Goal: Task Accomplishment & Management: Complete application form

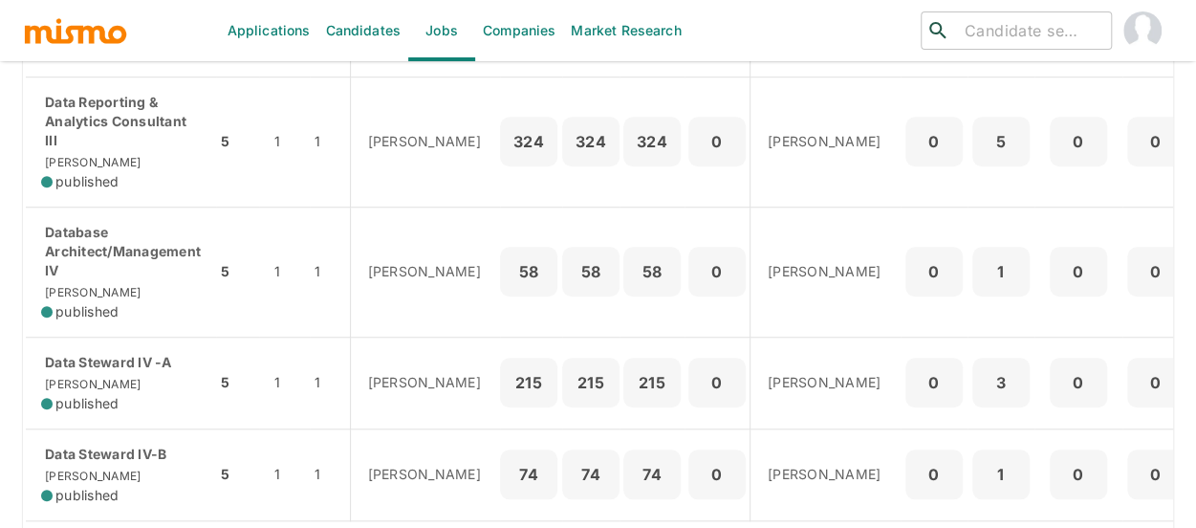
scroll to position [669, 0]
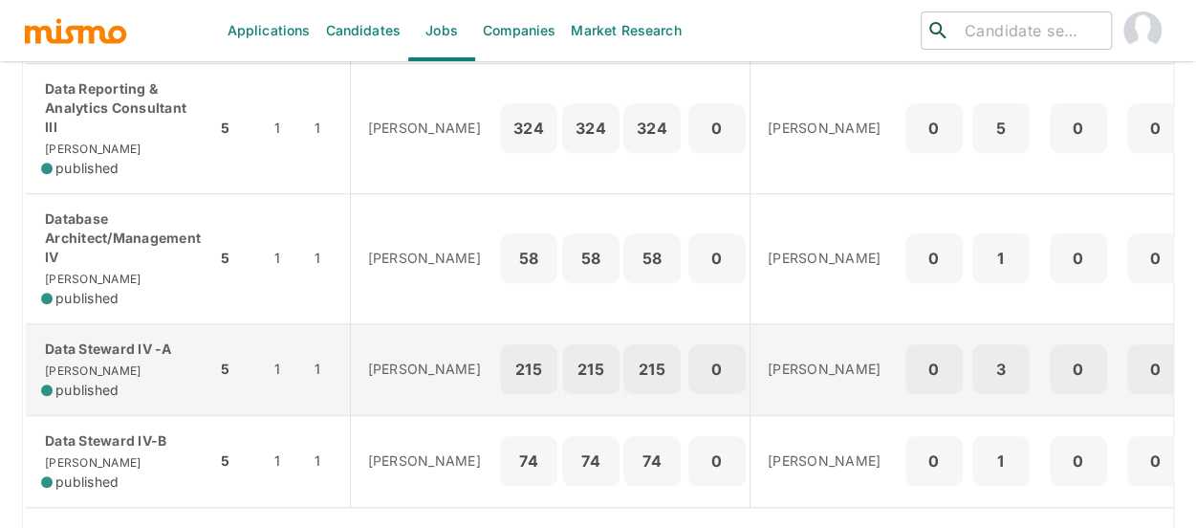
click at [59, 387] on div "Data Steward IV -A Kaiser published" at bounding box center [121, 369] width 160 height 60
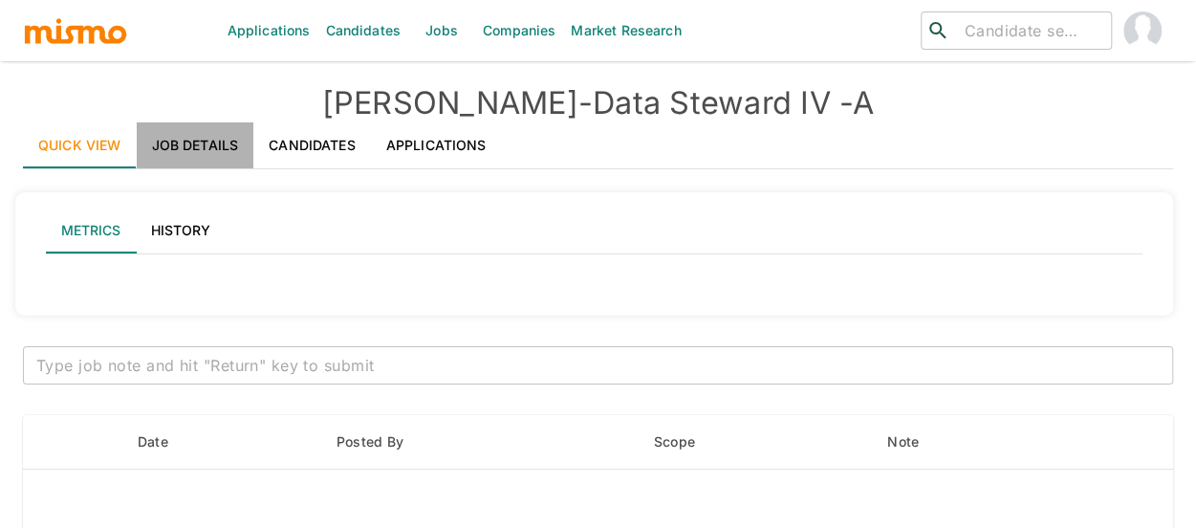
click at [214, 139] on link "Job Details" at bounding box center [196, 145] width 118 height 46
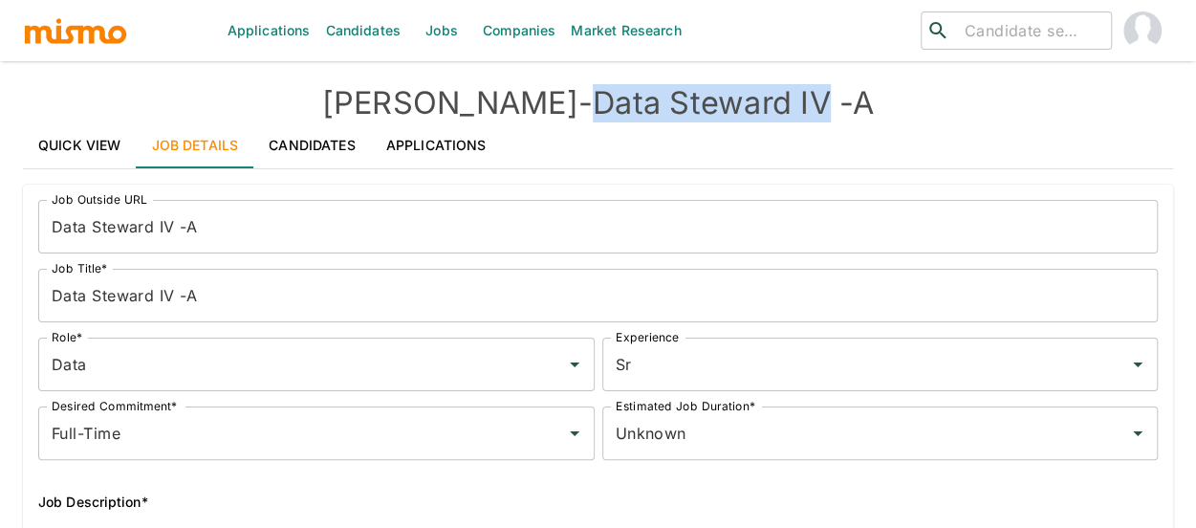
drag, startPoint x: 761, startPoint y: 99, endPoint x: 523, endPoint y: 102, distance: 238.0
click at [523, 102] on h4 "Kaiser - Data Steward IV -A" at bounding box center [598, 103] width 1150 height 38
copy h4 "Data Steward IV"
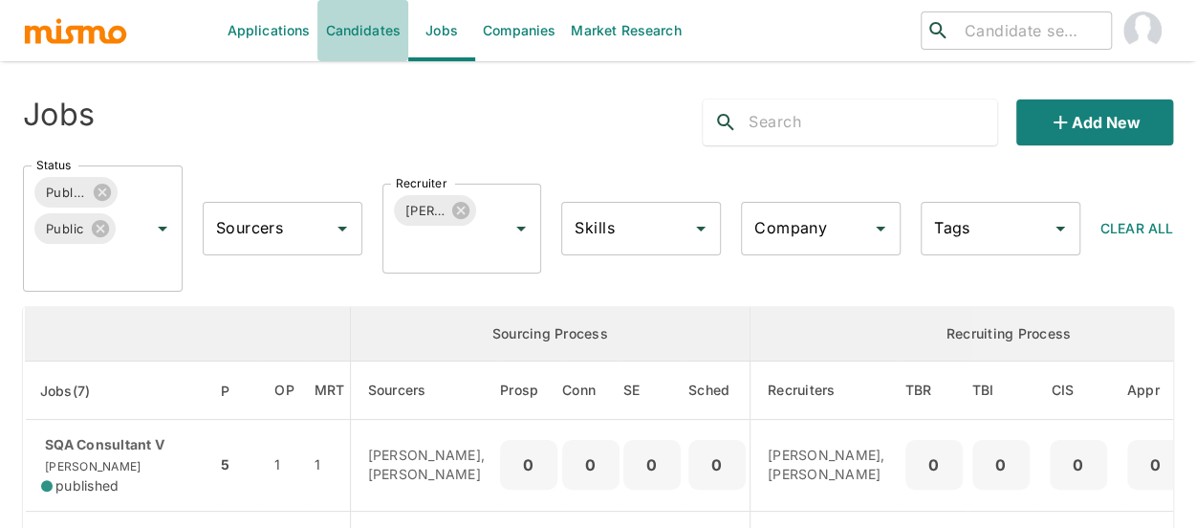
drag, startPoint x: 348, startPoint y: 37, endPoint x: 507, endPoint y: 77, distance: 163.6
click at [349, 37] on link "Candidates" at bounding box center [362, 30] width 91 height 61
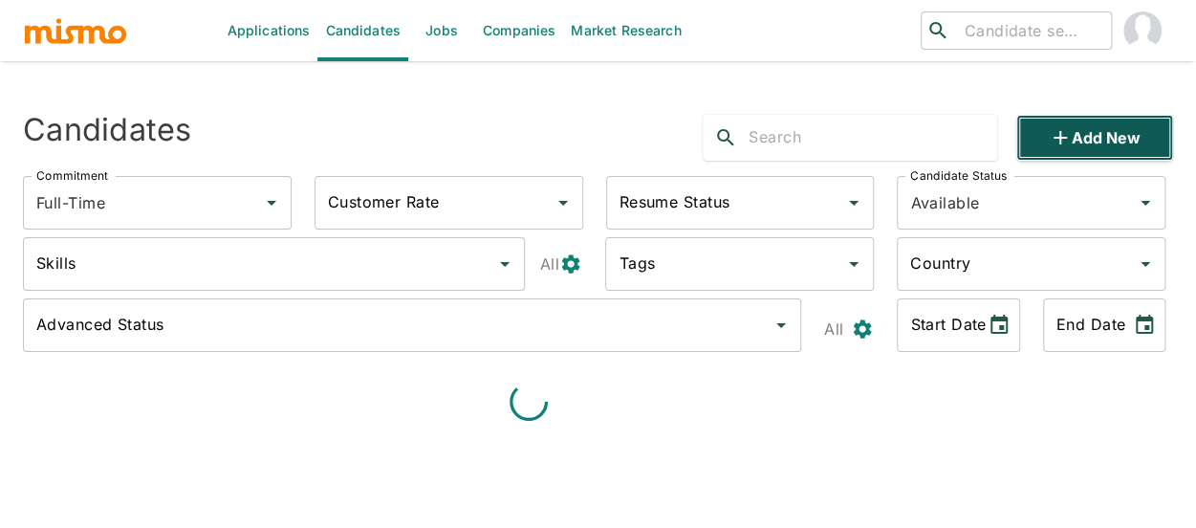
click at [1101, 140] on button "Add new" at bounding box center [1094, 138] width 157 height 46
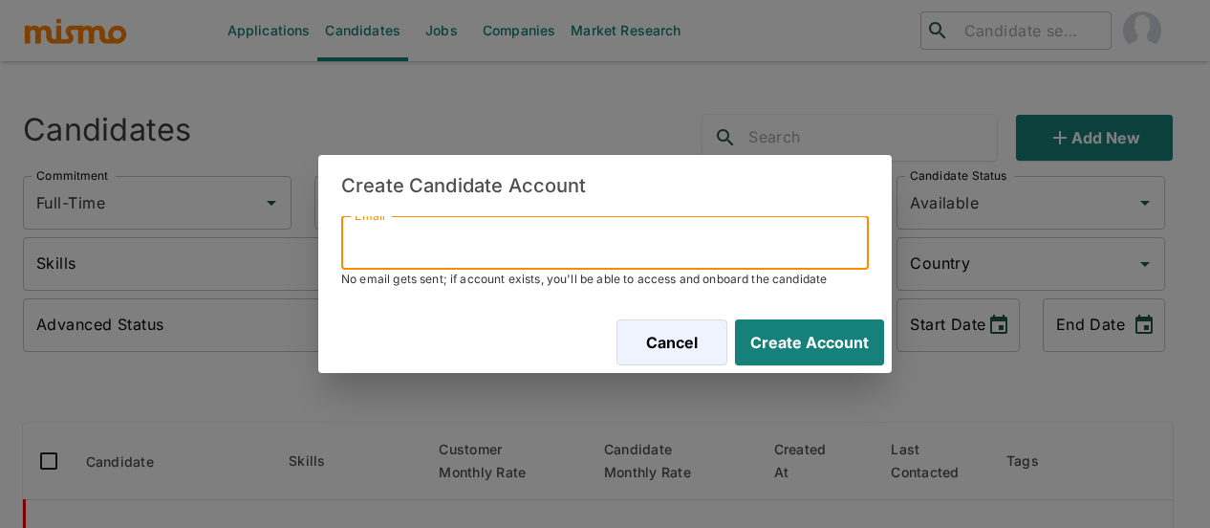
click at [435, 257] on input "Email" at bounding box center [605, 243] width 528 height 54
paste input "lrojas118770325@gmail.com"
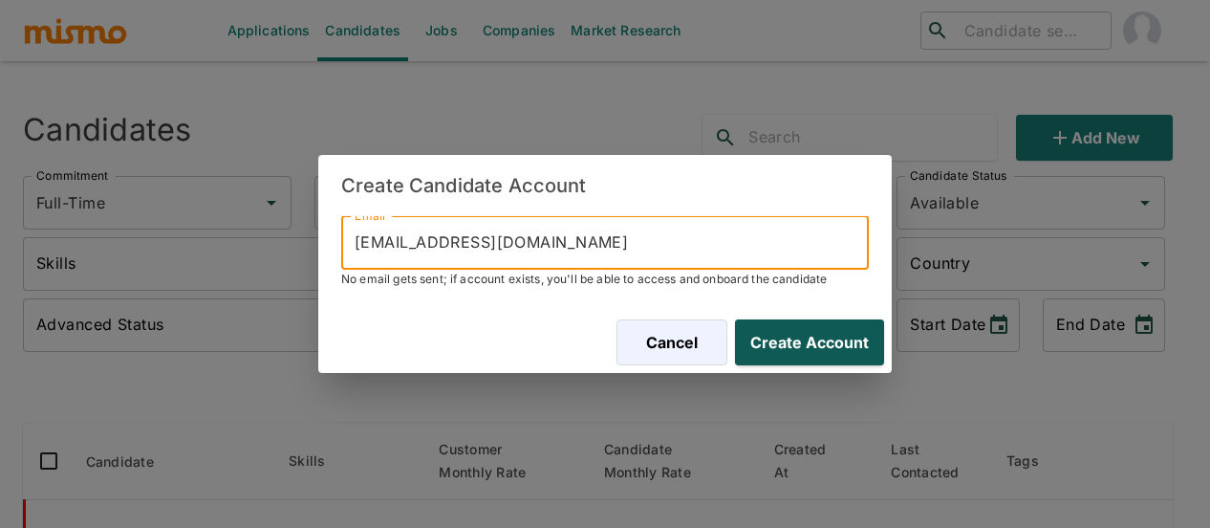
type input "lrojas118770325@gmail.com"
click at [787, 332] on button "Create Account" at bounding box center [805, 342] width 157 height 46
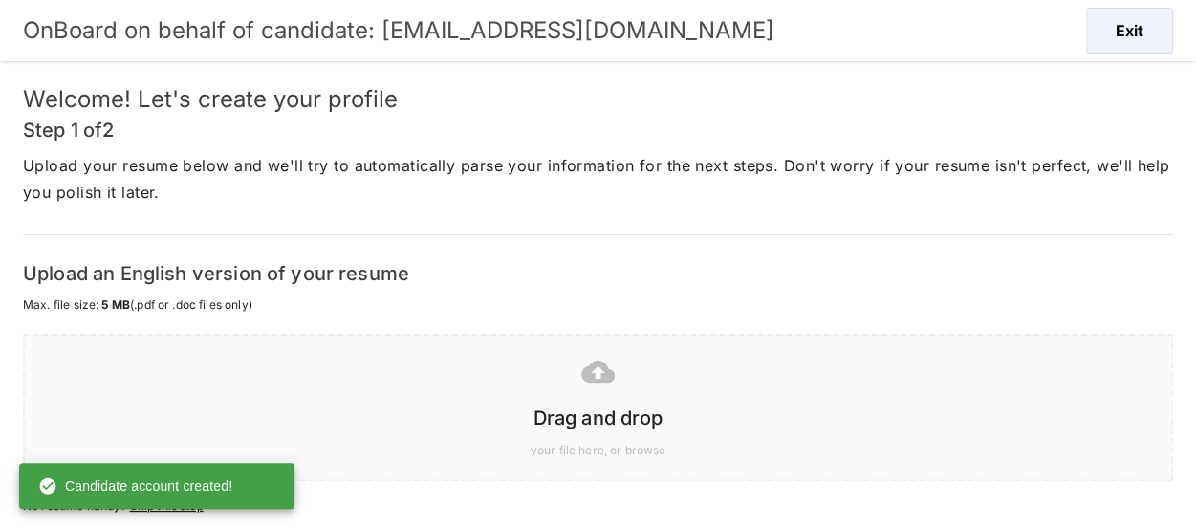
click at [591, 398] on div "Drag and drop" at bounding box center [593, 414] width 1115 height 38
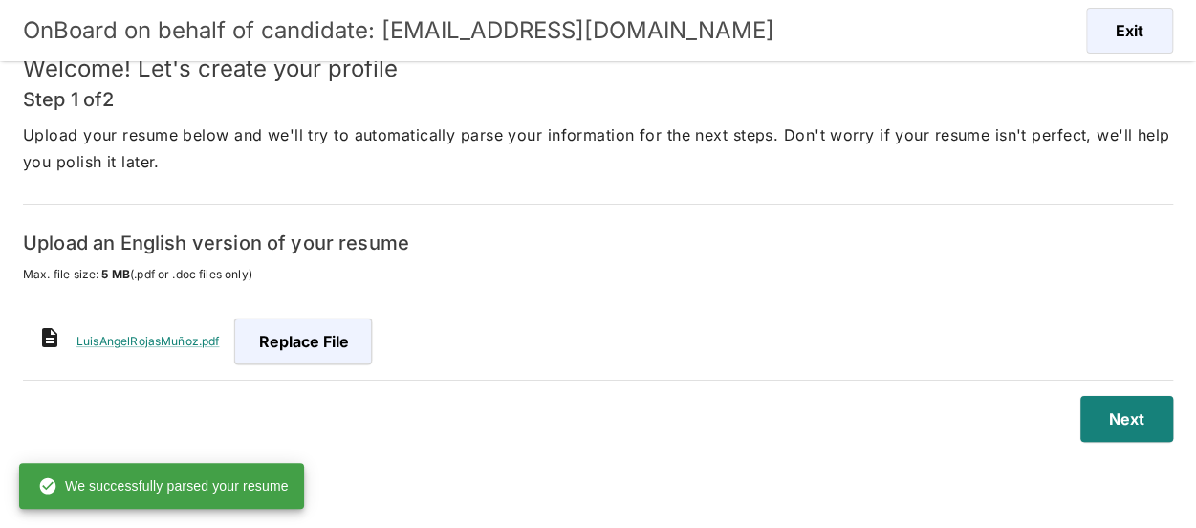
scroll to position [46, 0]
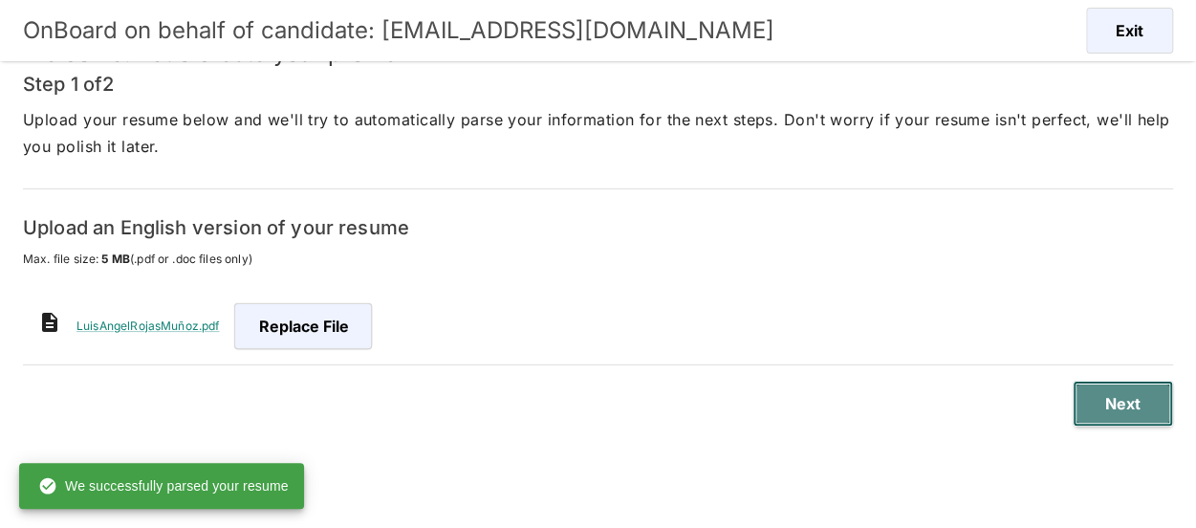
click at [1111, 404] on button "Next" at bounding box center [1122, 403] width 100 height 46
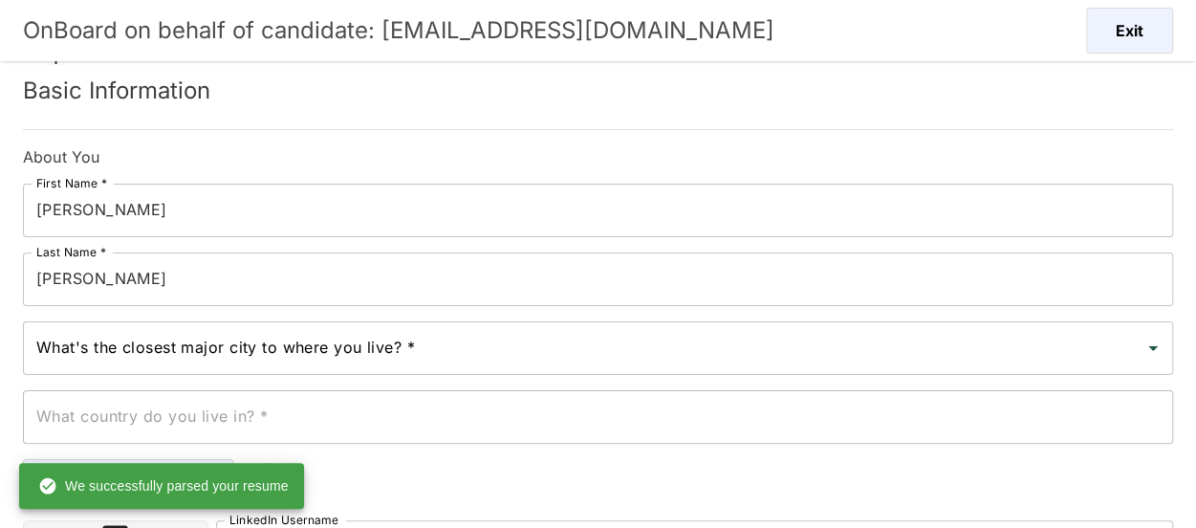
click at [137, 353] on input "What's the closest major city to where you live? *" at bounding box center [584, 348] width 1104 height 36
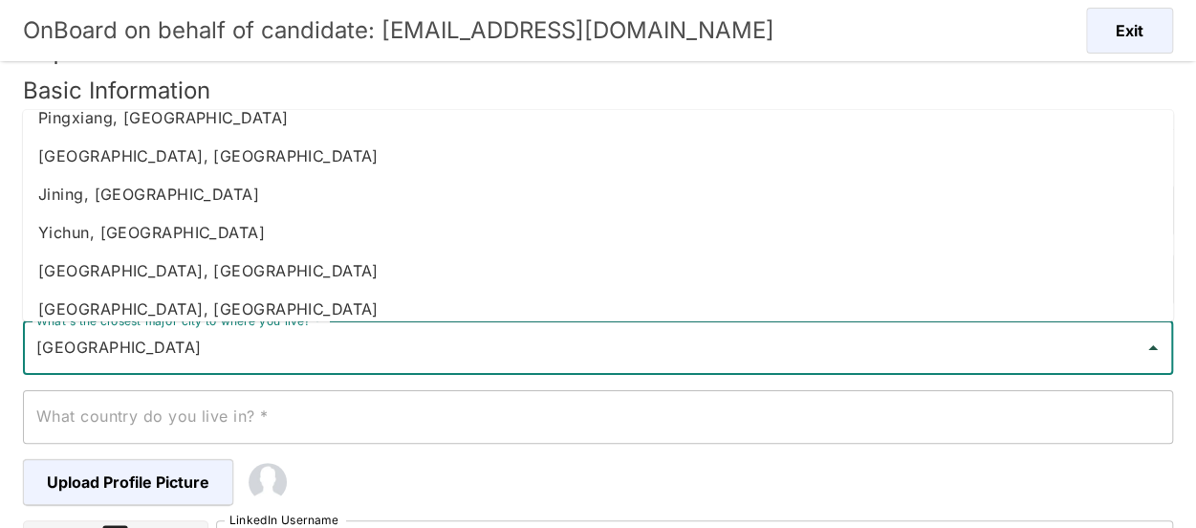
scroll to position [382, 0]
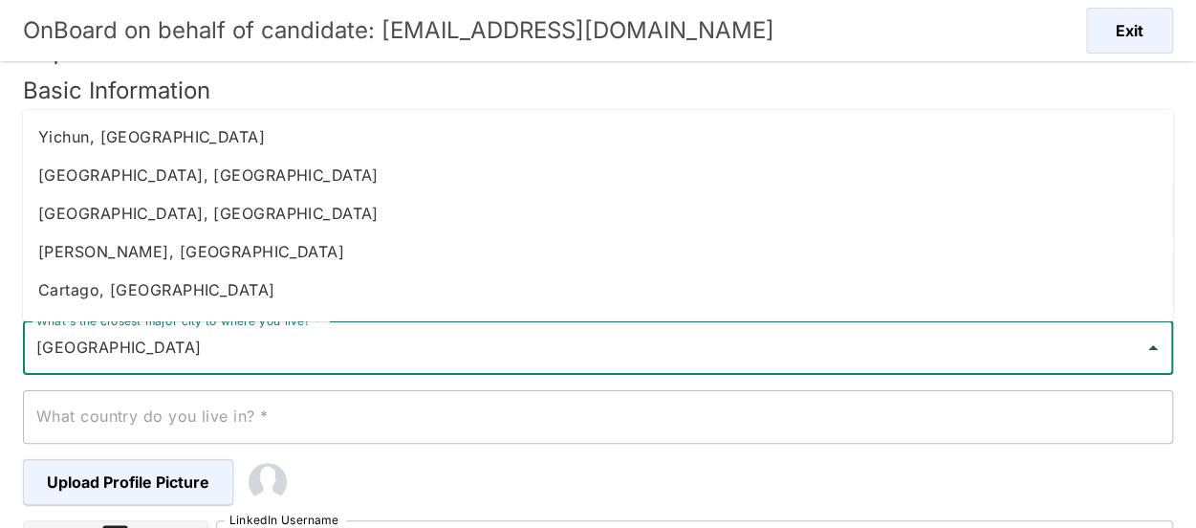
click at [142, 250] on li "Heredia, Costa Rica" at bounding box center [598, 251] width 1150 height 38
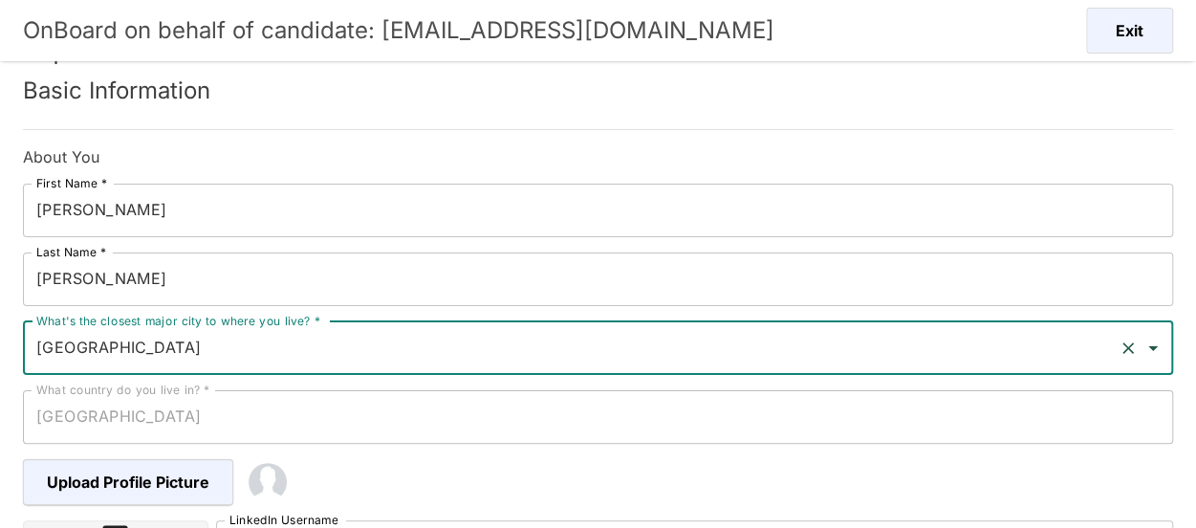
type input "Heredia, Costa Rica"
type input "Costa Rica"
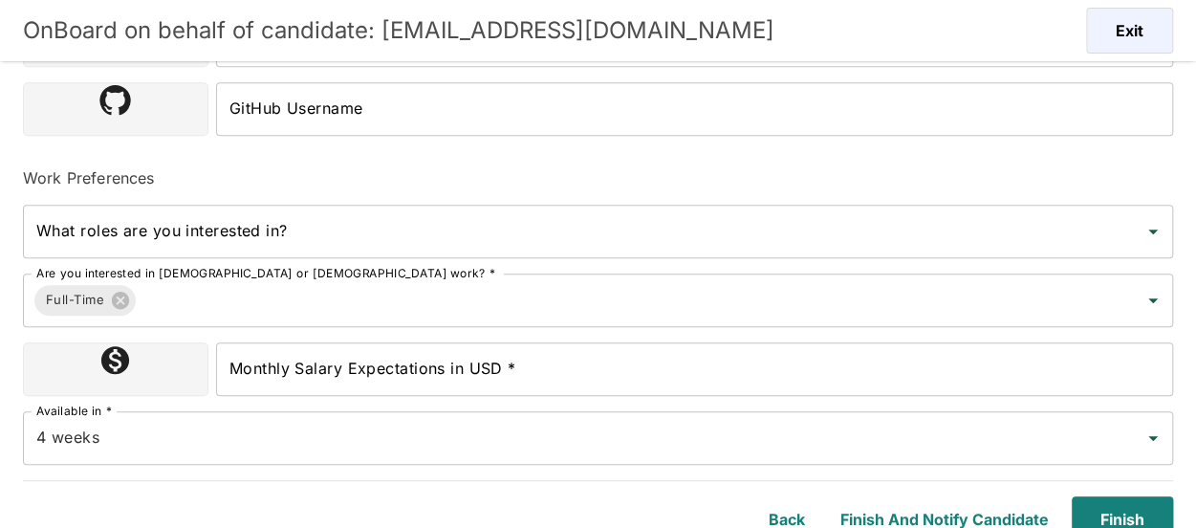
scroll to position [566, 0]
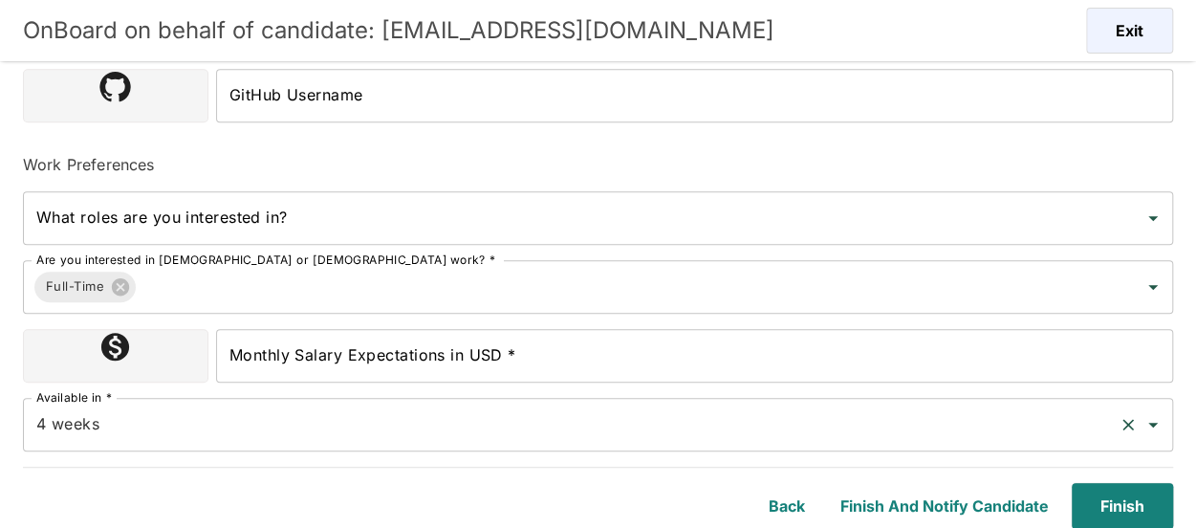
type input "Heredia, Costa Rica"
click at [92, 427] on input "4 weeks" at bounding box center [571, 424] width 1079 height 36
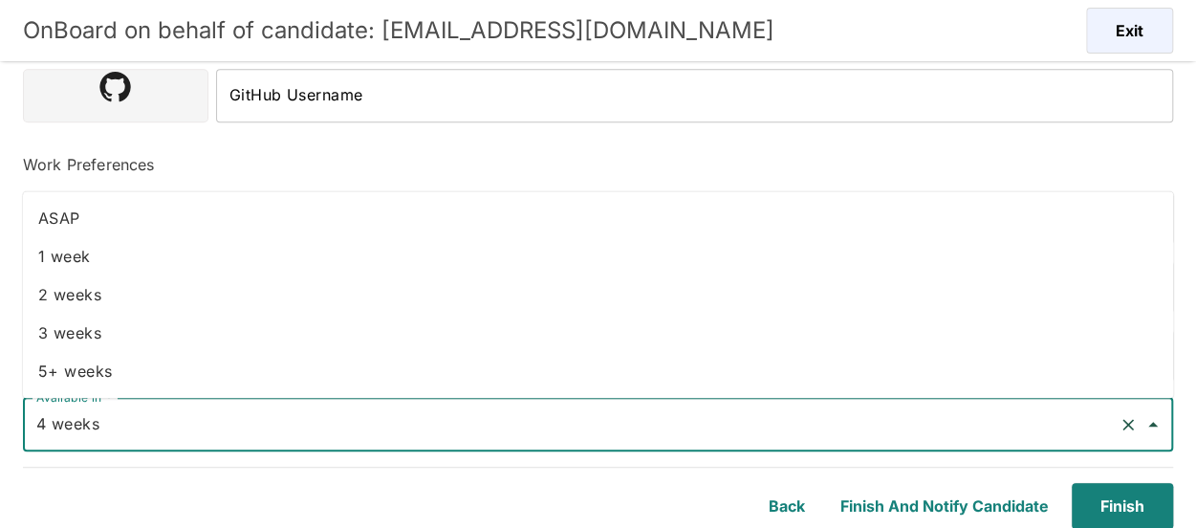
click at [82, 326] on li "3 weeks" at bounding box center [598, 332] width 1150 height 38
type input "3 weeks"
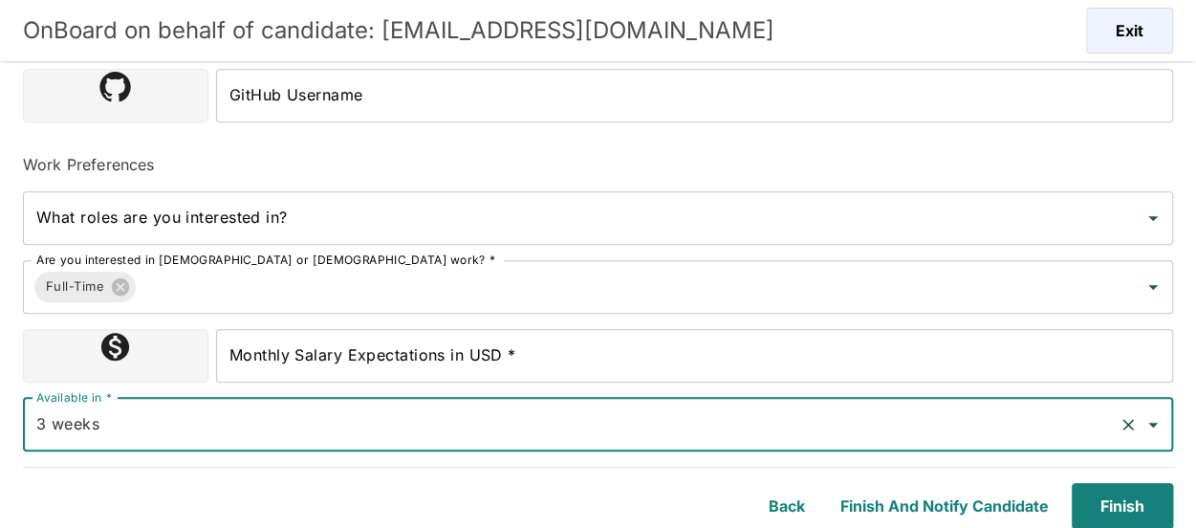
click at [381, 364] on input "Monthly Salary Expectations in USD *" at bounding box center [694, 356] width 957 height 54
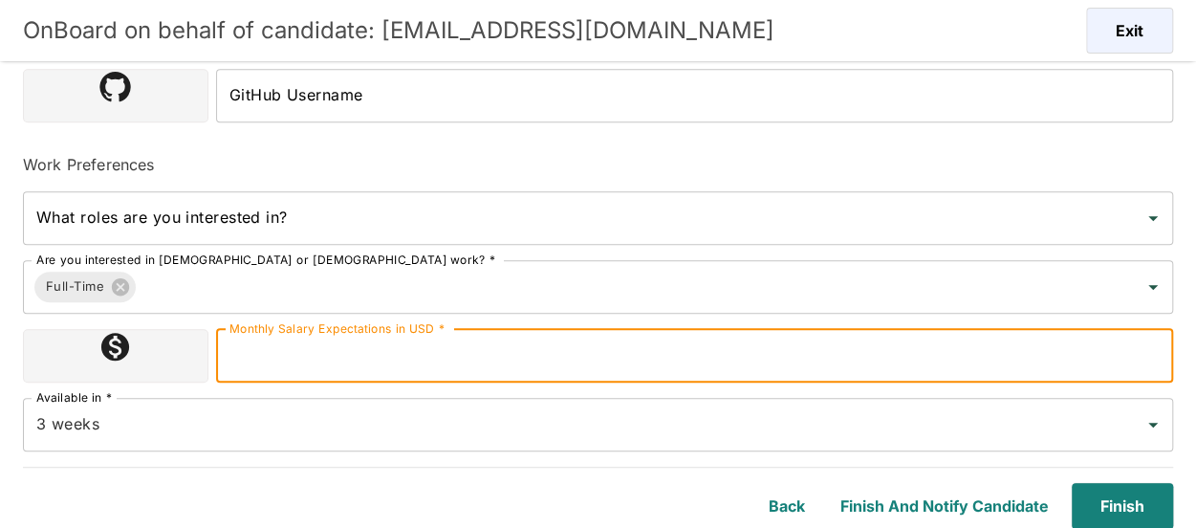
type input "2300000"
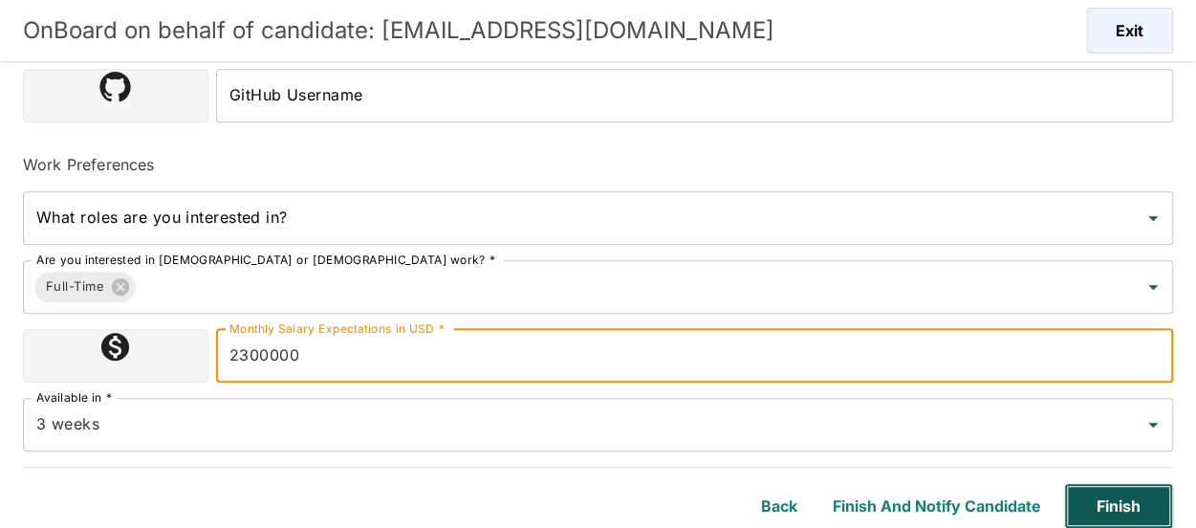
click at [1103, 499] on button "Finish" at bounding box center [1118, 506] width 109 height 46
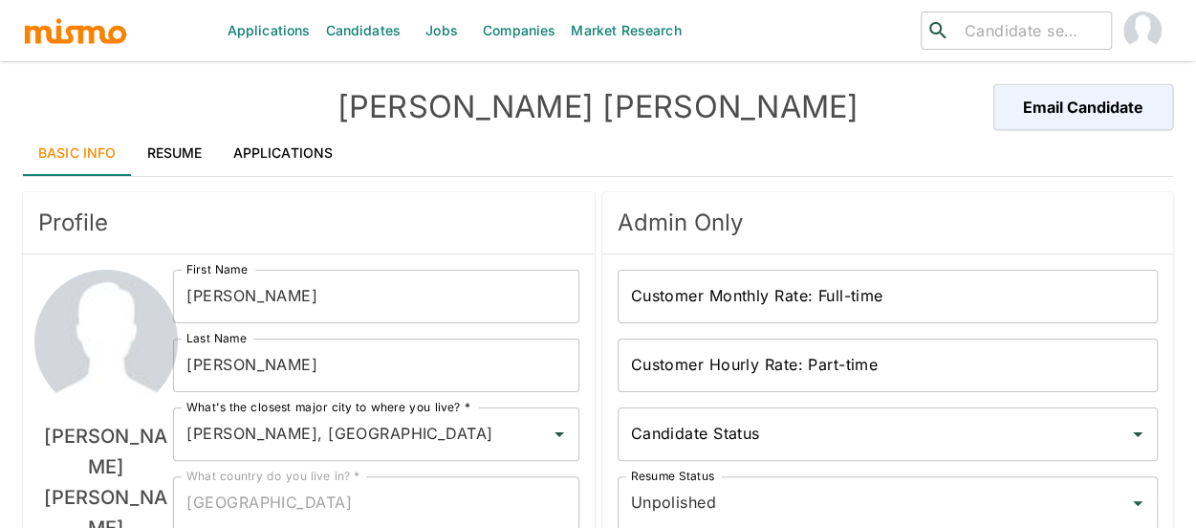
click at [247, 158] on link "Applications" at bounding box center [283, 153] width 131 height 46
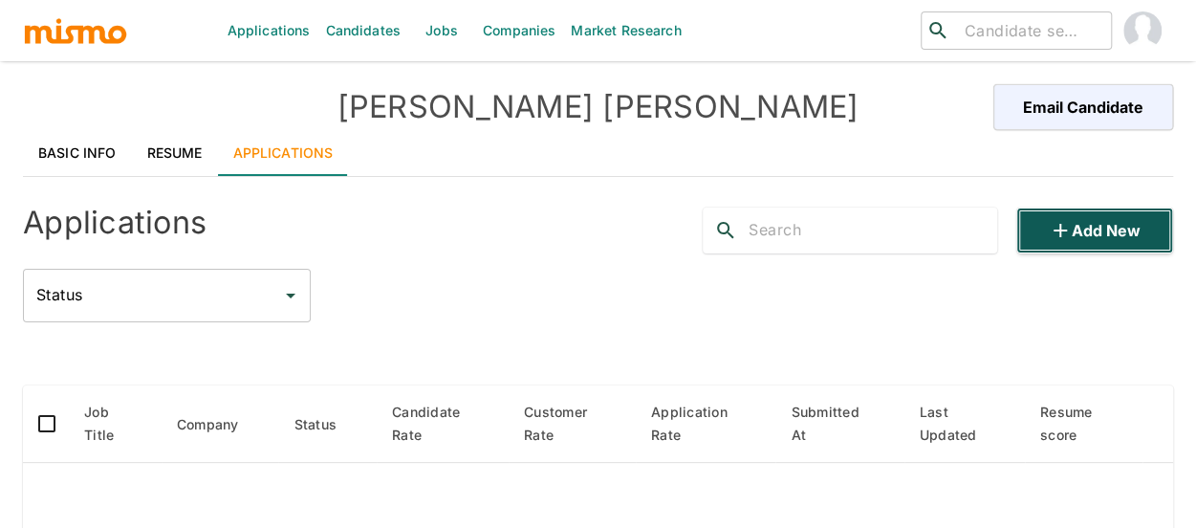
click at [1053, 215] on button "Add new" at bounding box center [1094, 230] width 157 height 46
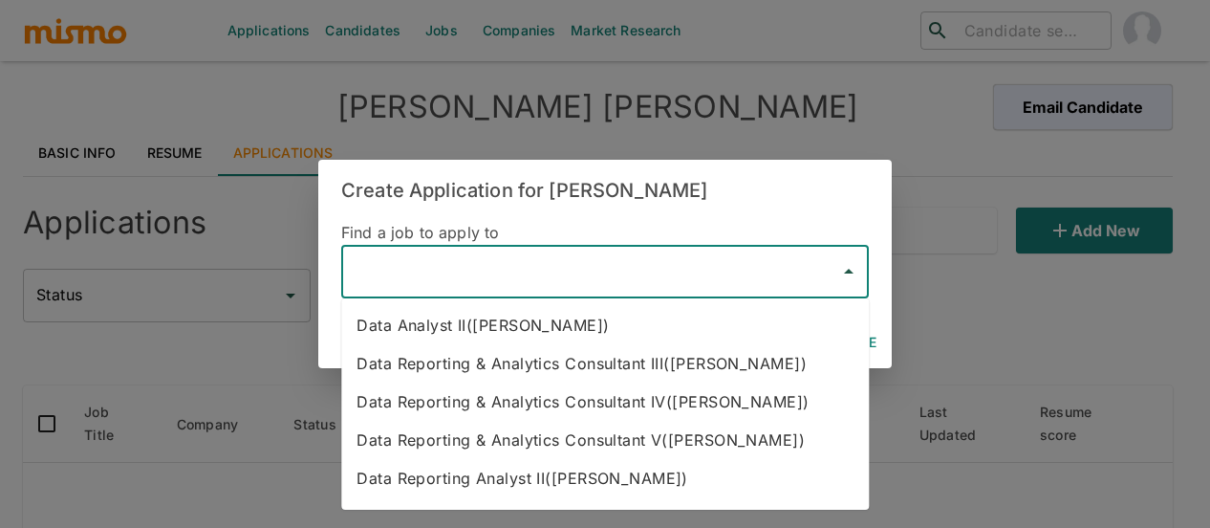
click at [413, 284] on input "text" at bounding box center [591, 271] width 482 height 36
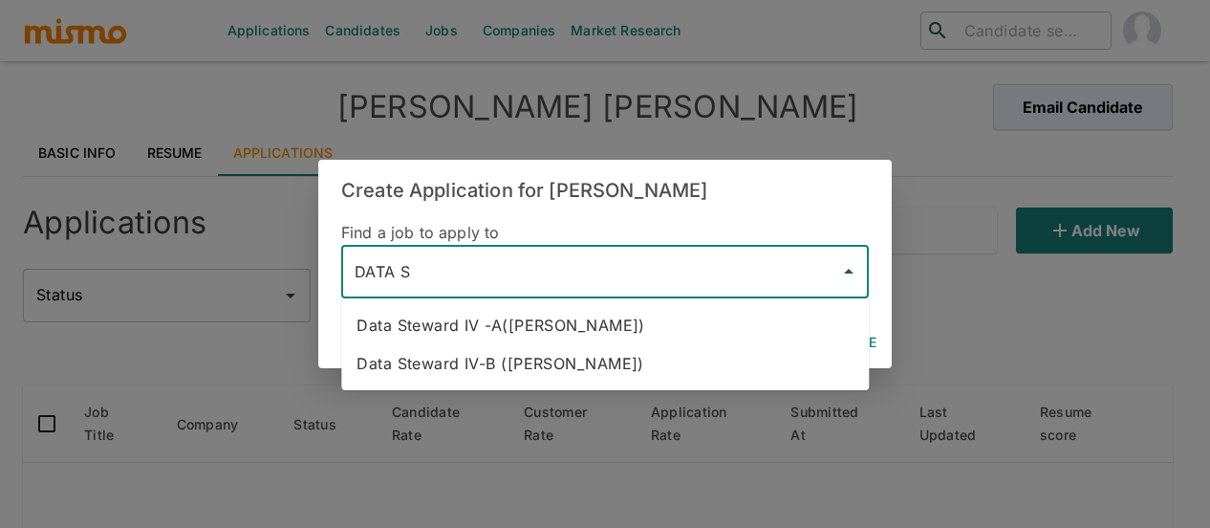
click at [454, 328] on li "Data Steward IV -A(Kaiser)" at bounding box center [605, 325] width 528 height 38
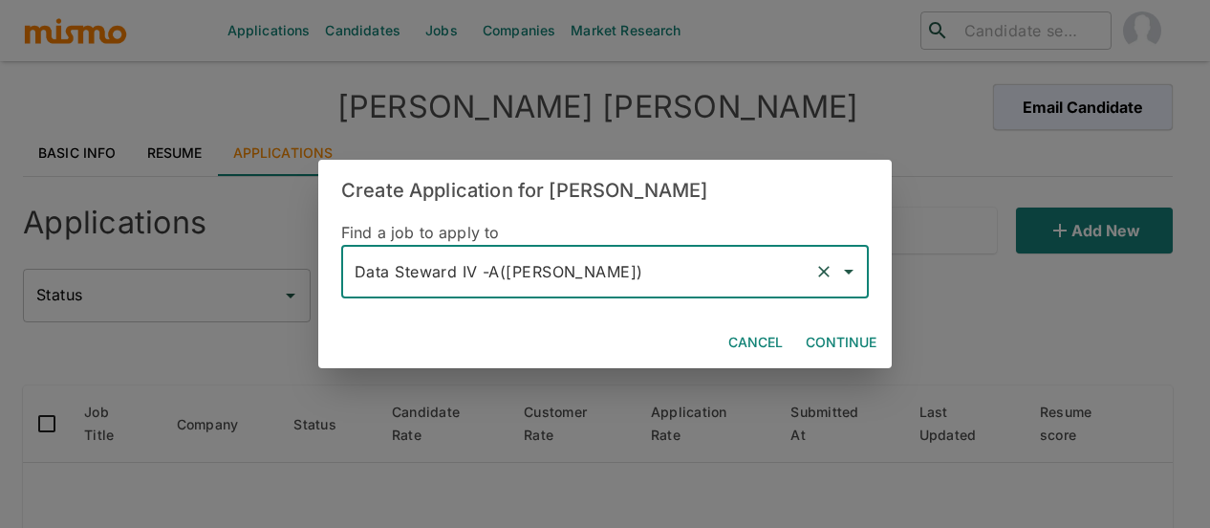
type input "Data Steward IV -A(Kaiser)"
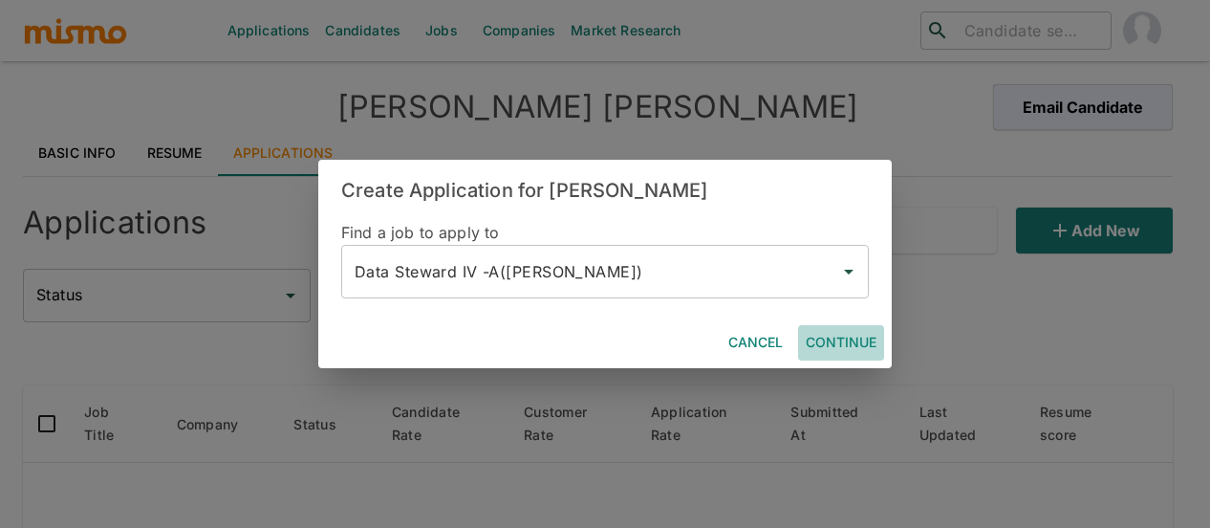
click at [826, 333] on button "Continue" at bounding box center [841, 342] width 86 height 35
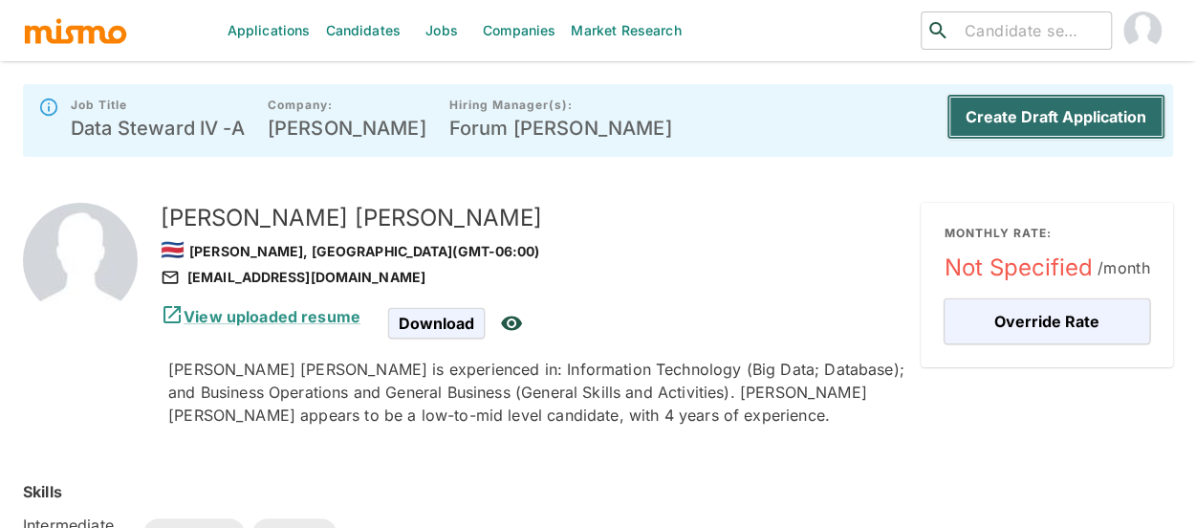
click at [1030, 119] on button "Create Draft Application" at bounding box center [1055, 117] width 219 height 46
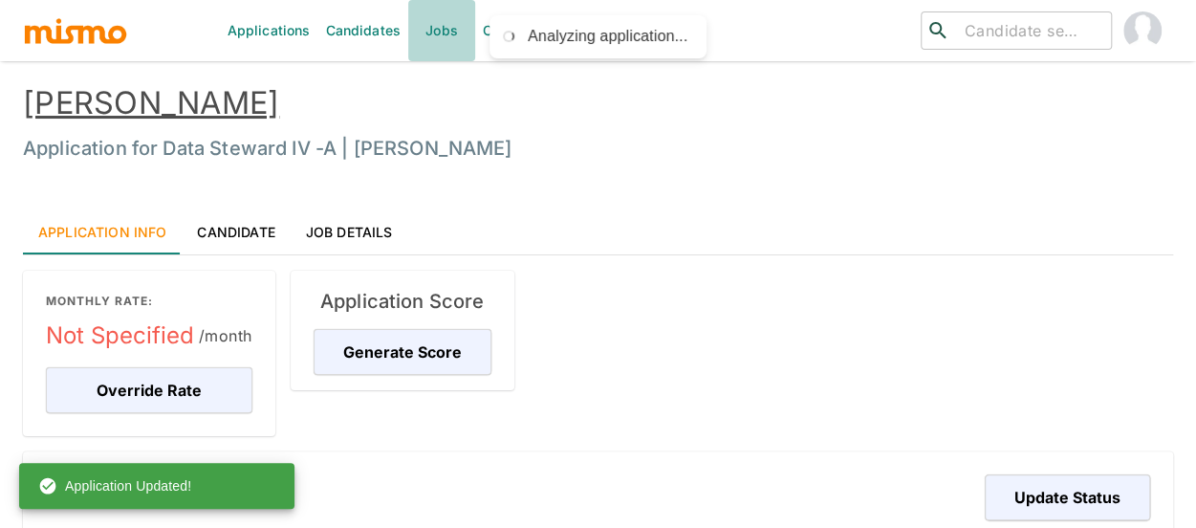
click at [453, 30] on link "Jobs" at bounding box center [441, 30] width 67 height 61
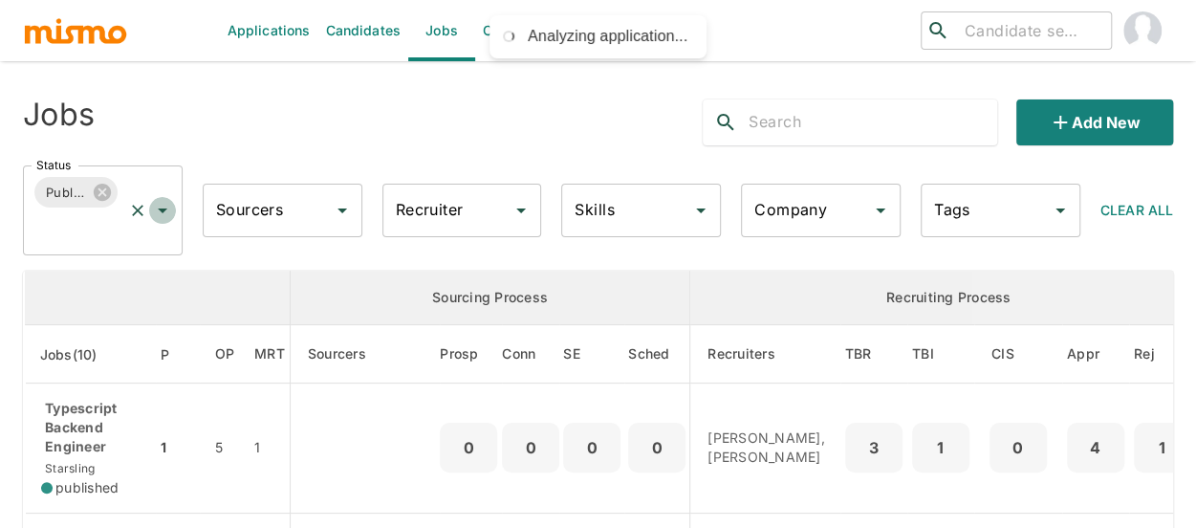
click at [165, 214] on icon "Open" at bounding box center [162, 210] width 23 height 23
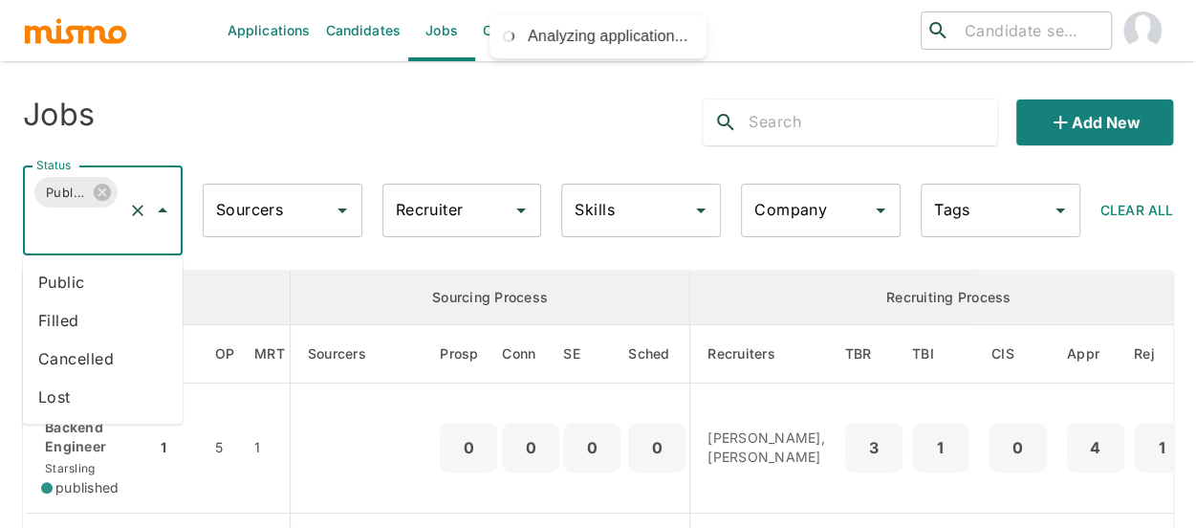
click at [114, 284] on li "Public" at bounding box center [103, 282] width 160 height 38
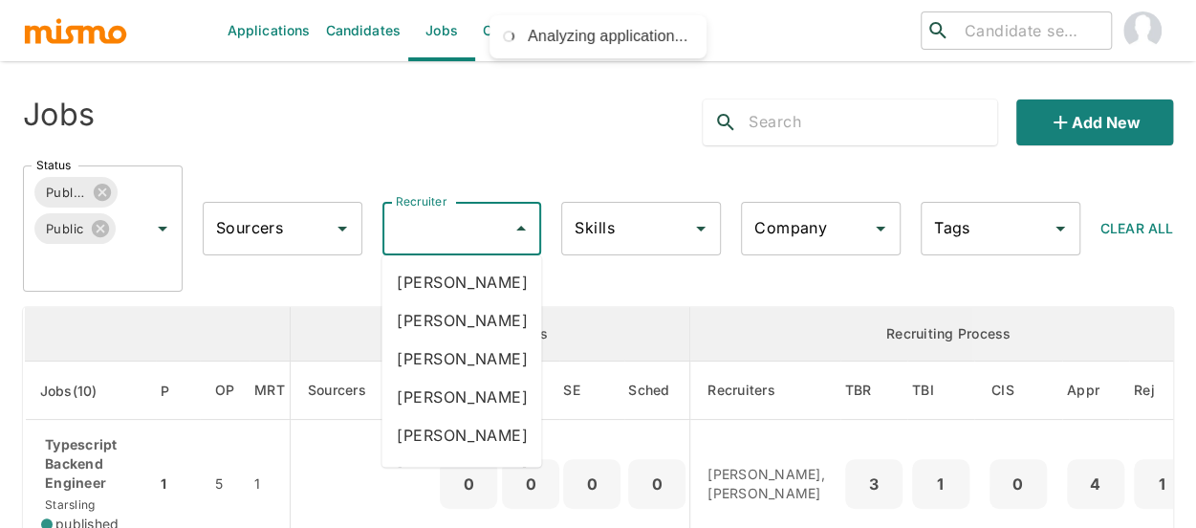
click at [451, 233] on input "Recruiter" at bounding box center [448, 228] width 114 height 36
type input "MAI"
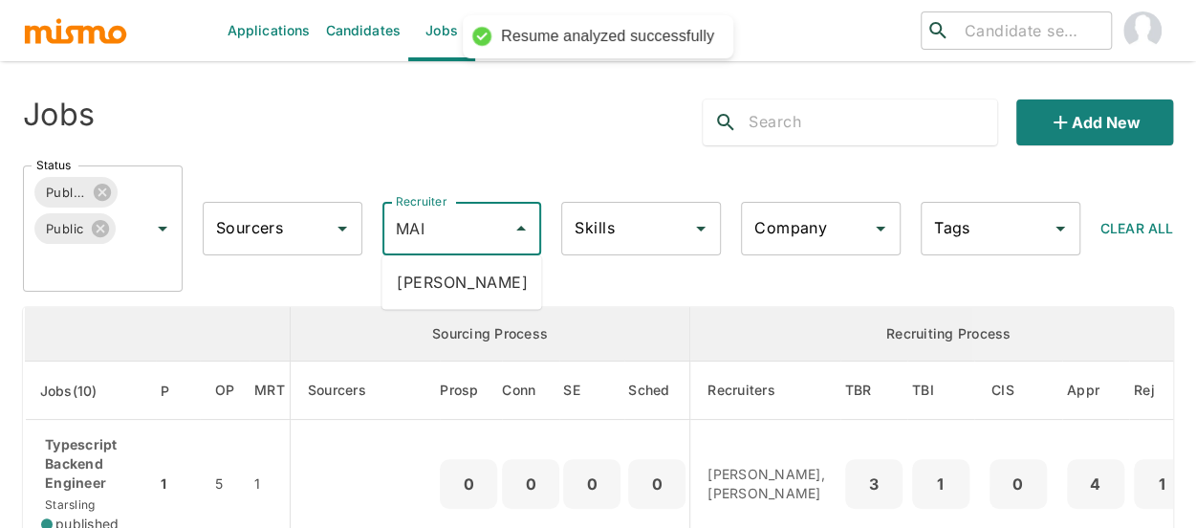
click at [447, 284] on li "Maia Reyes" at bounding box center [461, 282] width 160 height 38
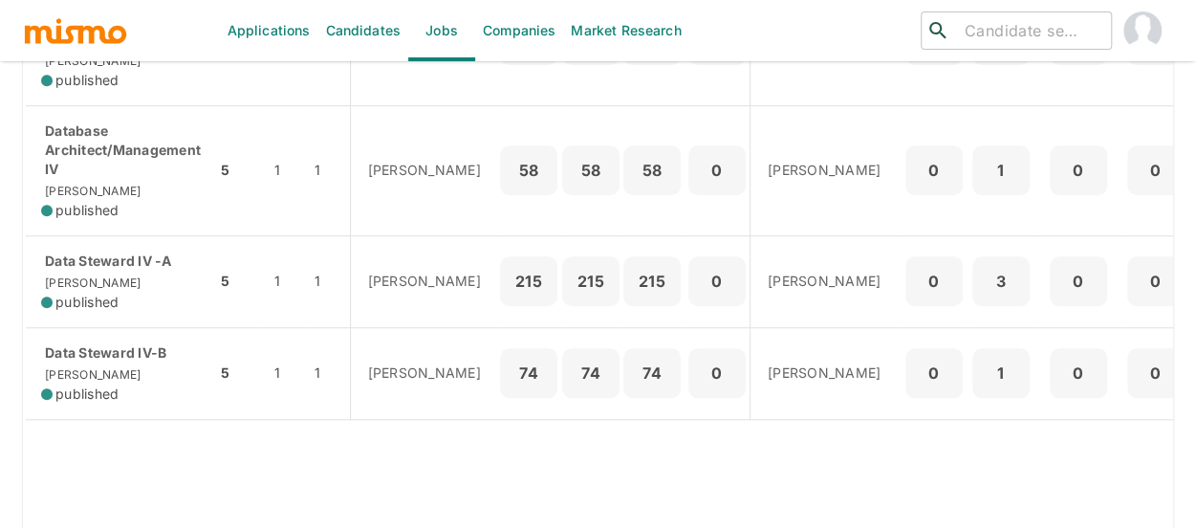
scroll to position [765, 0]
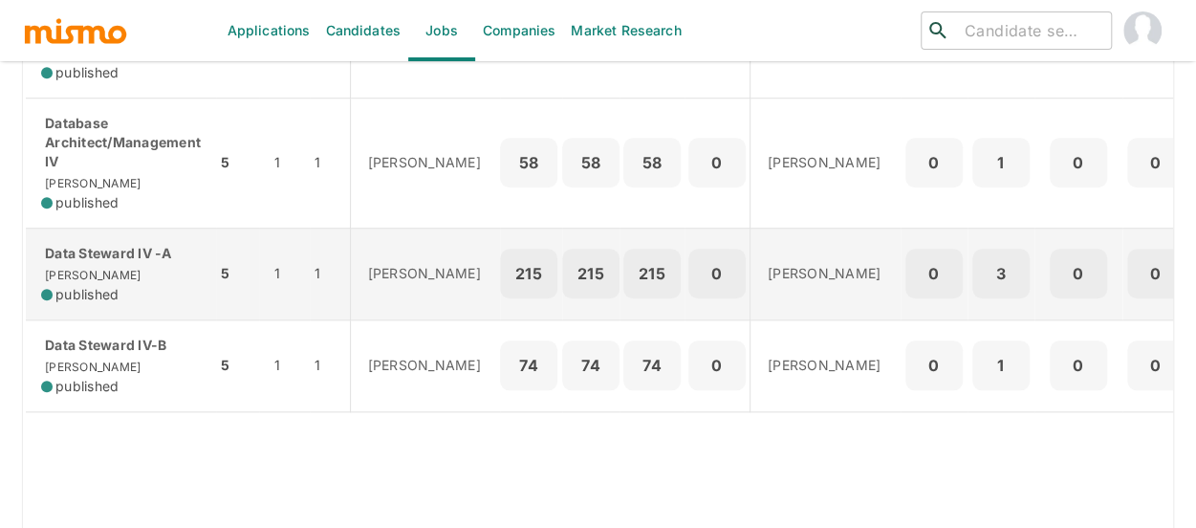
click at [140, 295] on div "Data Steward IV -A Kaiser published" at bounding box center [121, 274] width 160 height 60
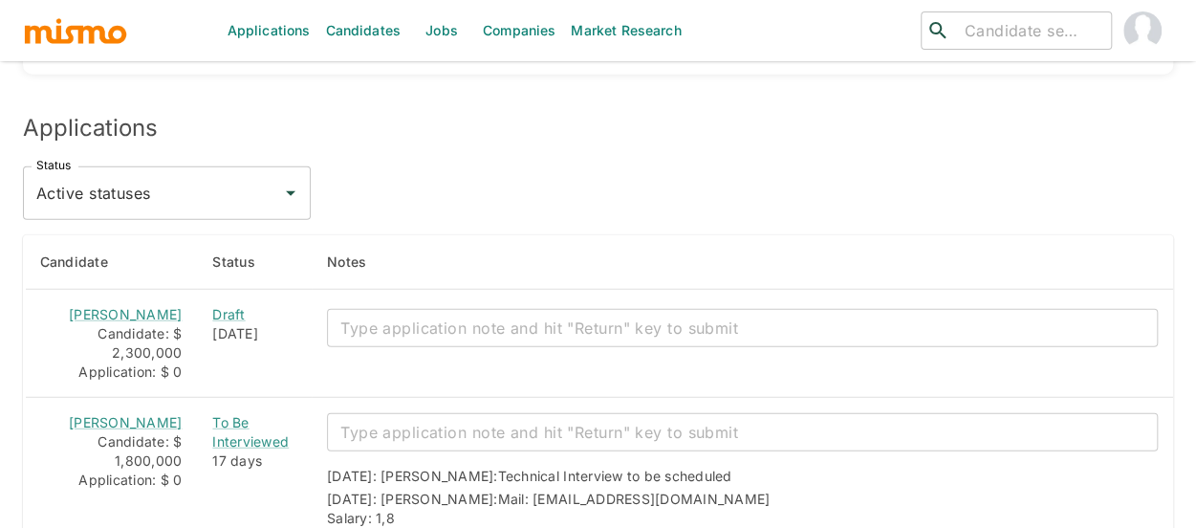
scroll to position [2425, 0]
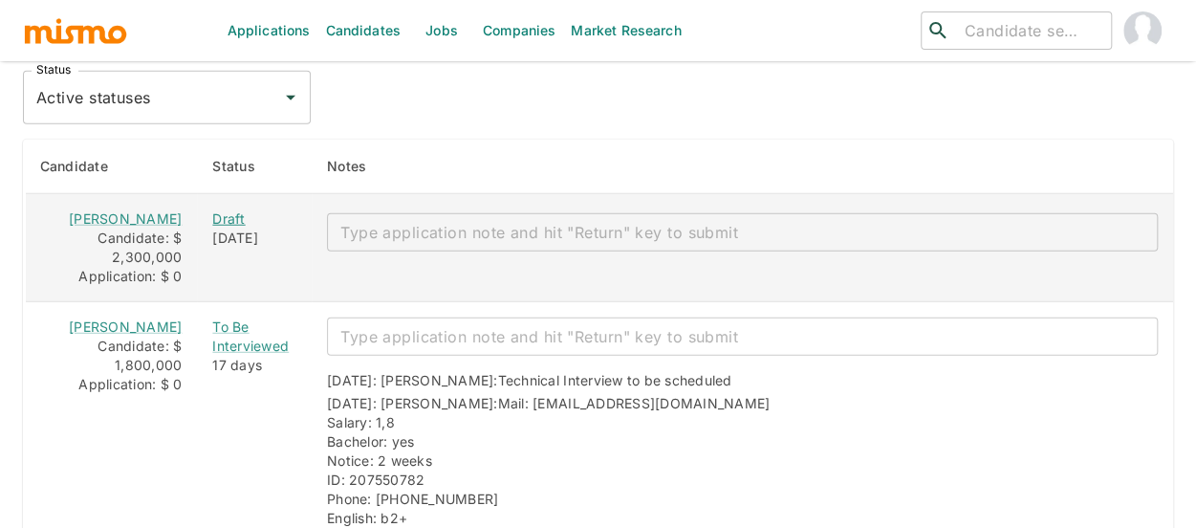
click at [212, 209] on div "Draft" at bounding box center [254, 218] width 84 height 19
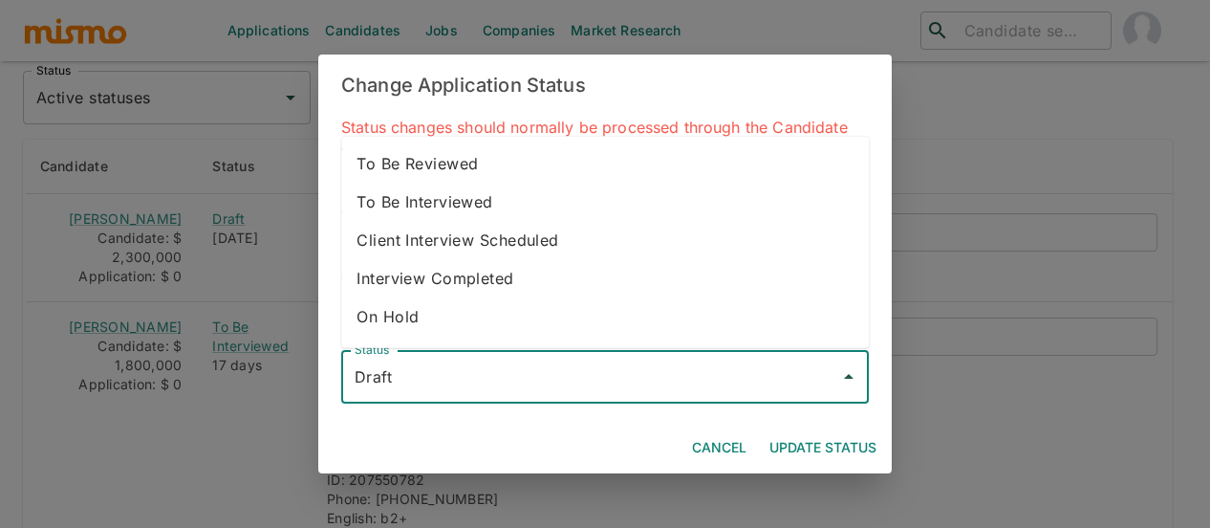
click at [451, 372] on input "Draft" at bounding box center [591, 376] width 482 height 36
click at [466, 192] on li "To Be Interviewed" at bounding box center [605, 202] width 528 height 38
type input "To Be Interviewed"
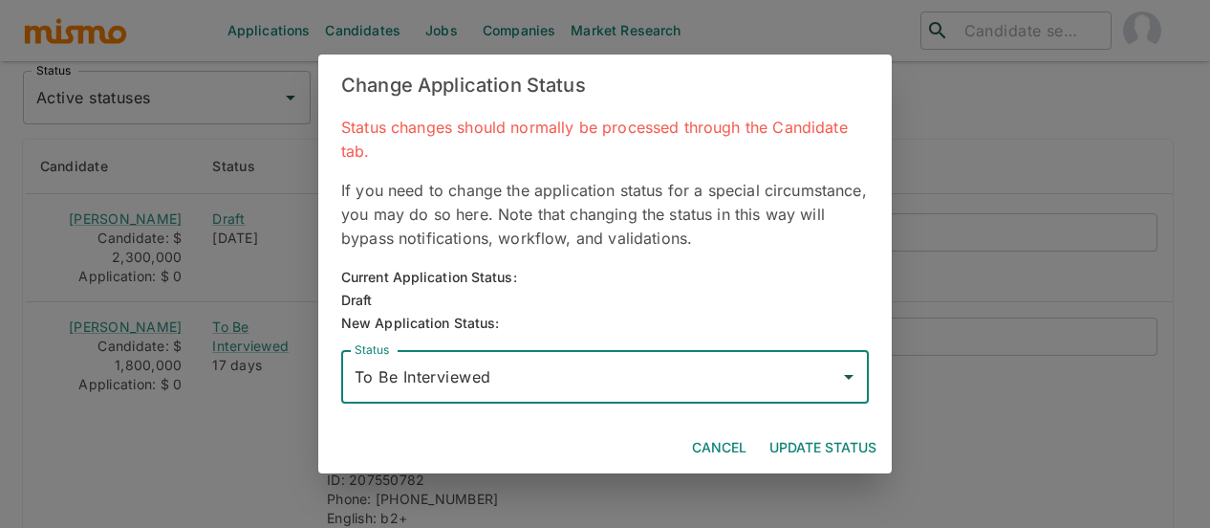
drag, startPoint x: 809, startPoint y: 440, endPoint x: 581, endPoint y: 352, distance: 244.7
click at [809, 439] on button "Update Status" at bounding box center [823, 447] width 122 height 35
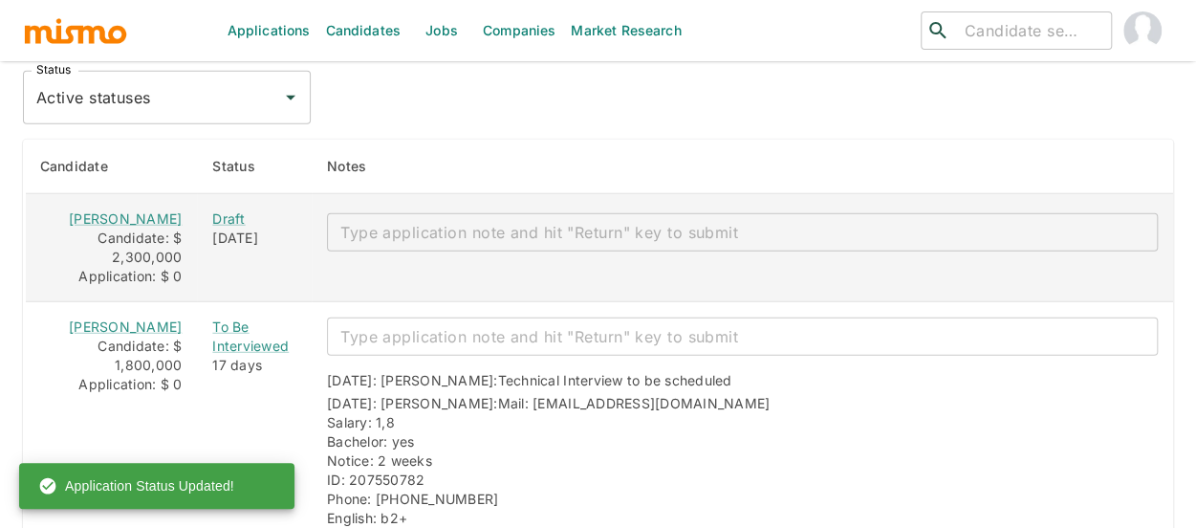
click at [348, 222] on textarea "enhanced table" at bounding box center [742, 233] width 804 height 22
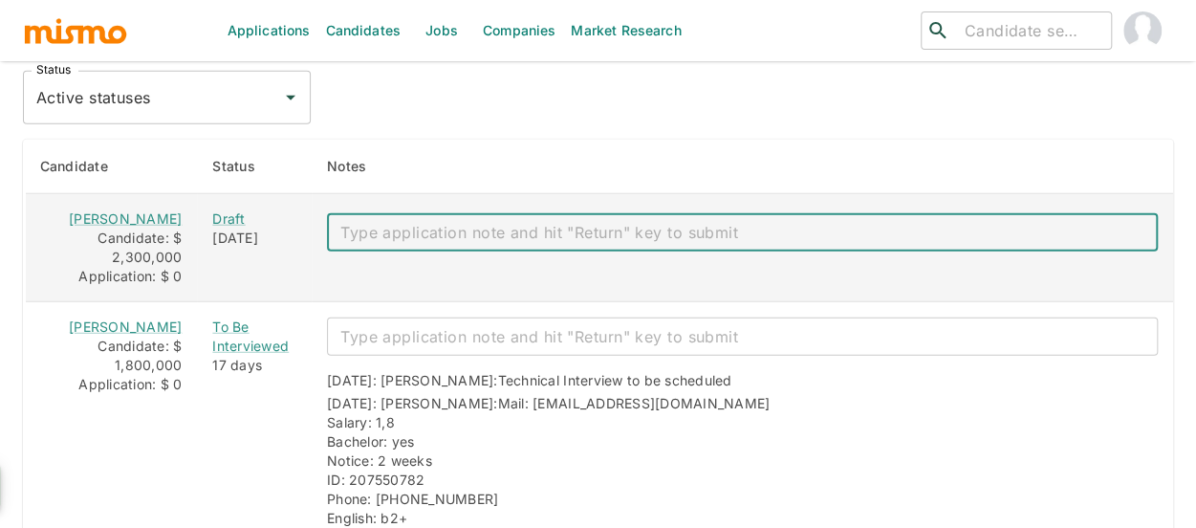
paste textarea "Mail: lrojas118770325@gmail.com Salary: 2 – 2,3. Bachelor: no Notice: 4 weeks I…"
type textarea "Mail: lrojas118770325@gmail.com Salary: 2 – 2,3. Bachelor: no Notice: 4 weeks I…"
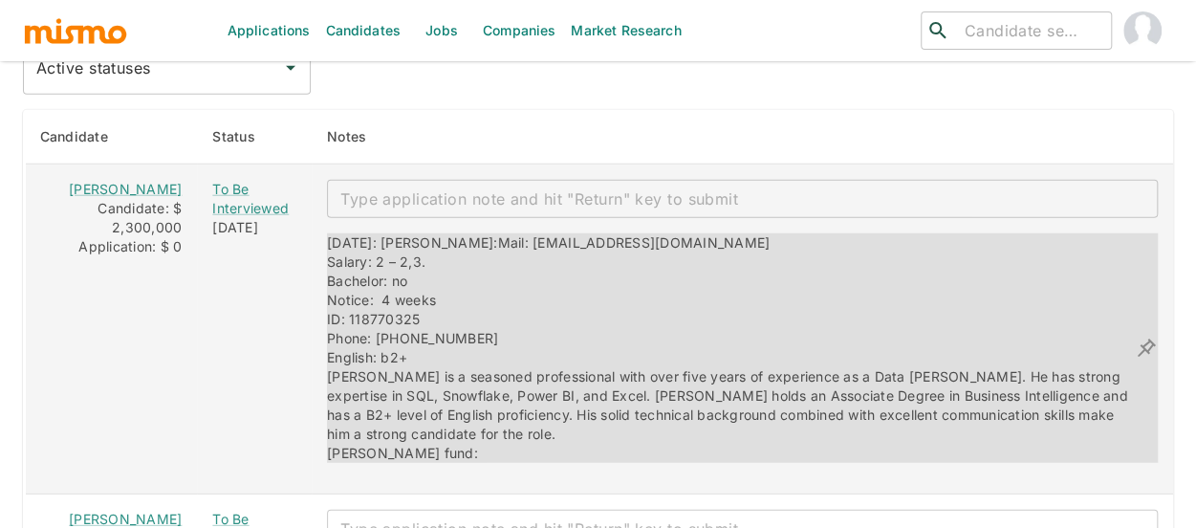
scroll to position [2485, 0]
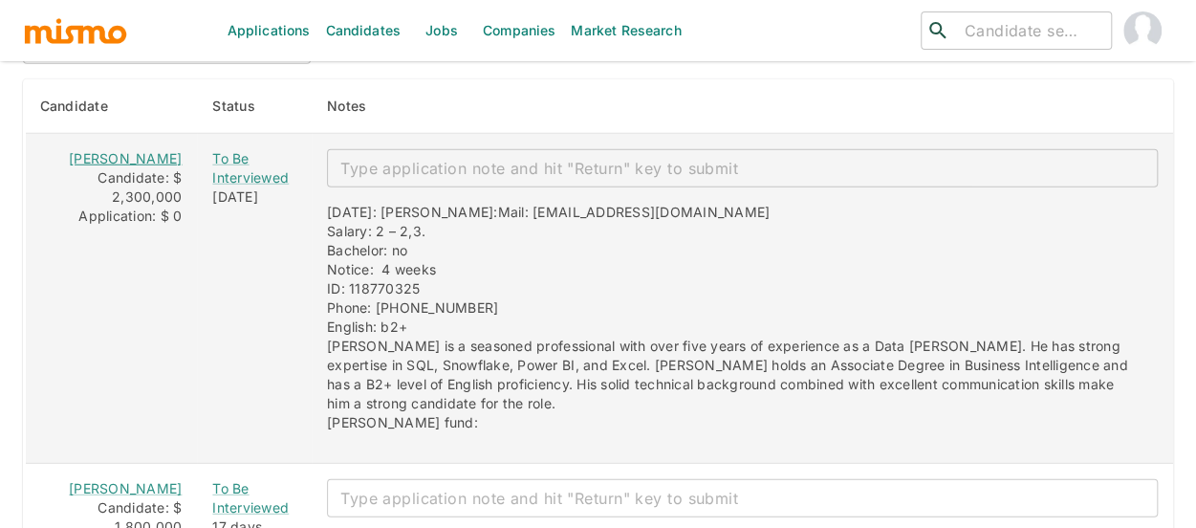
click at [99, 150] on link "[PERSON_NAME]" at bounding box center [125, 158] width 113 height 16
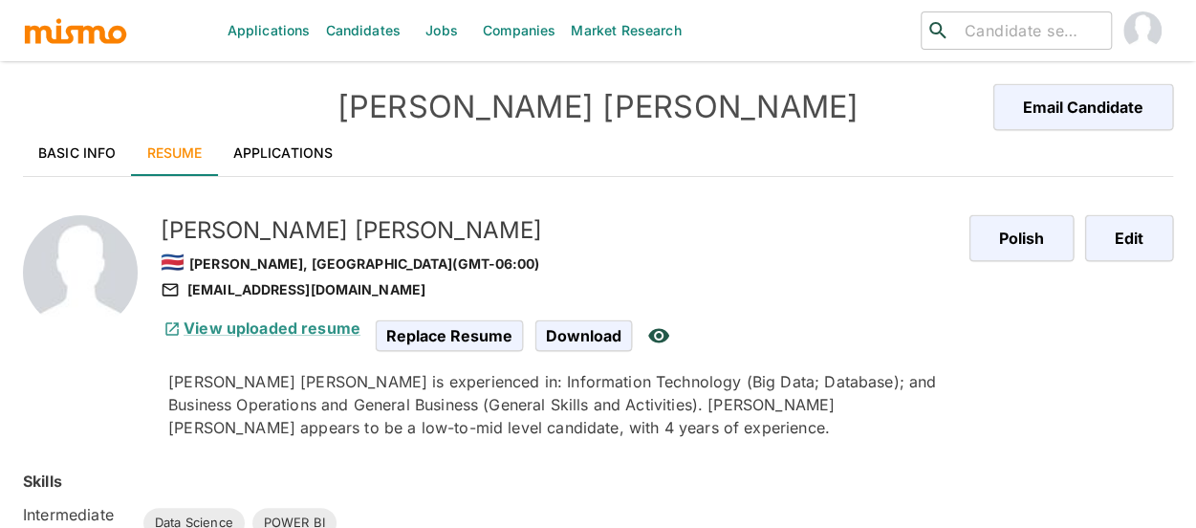
click at [91, 144] on link "Basic Info" at bounding box center [77, 153] width 109 height 46
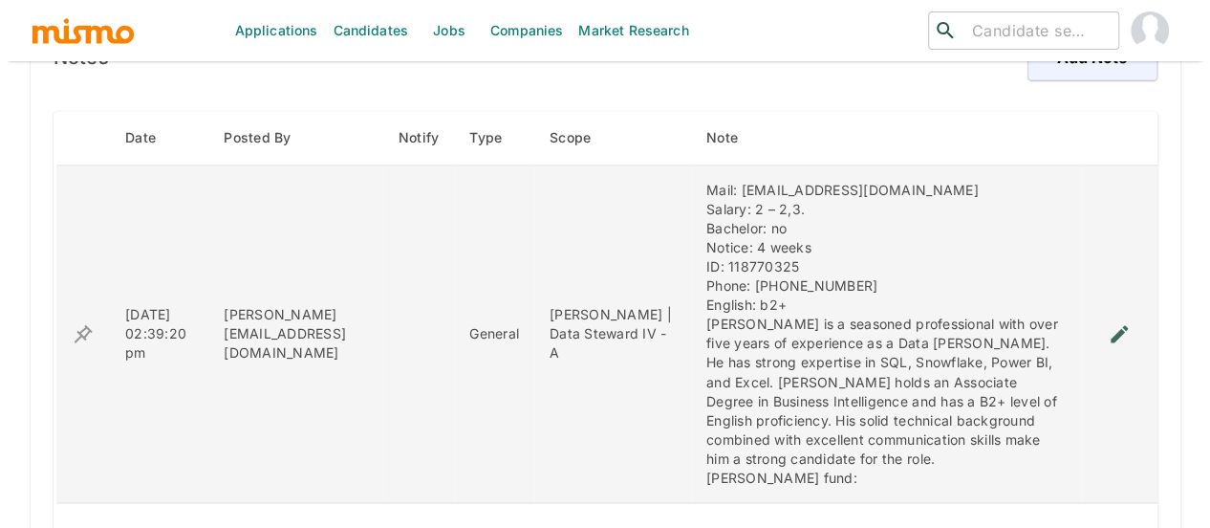
scroll to position [1434, 0]
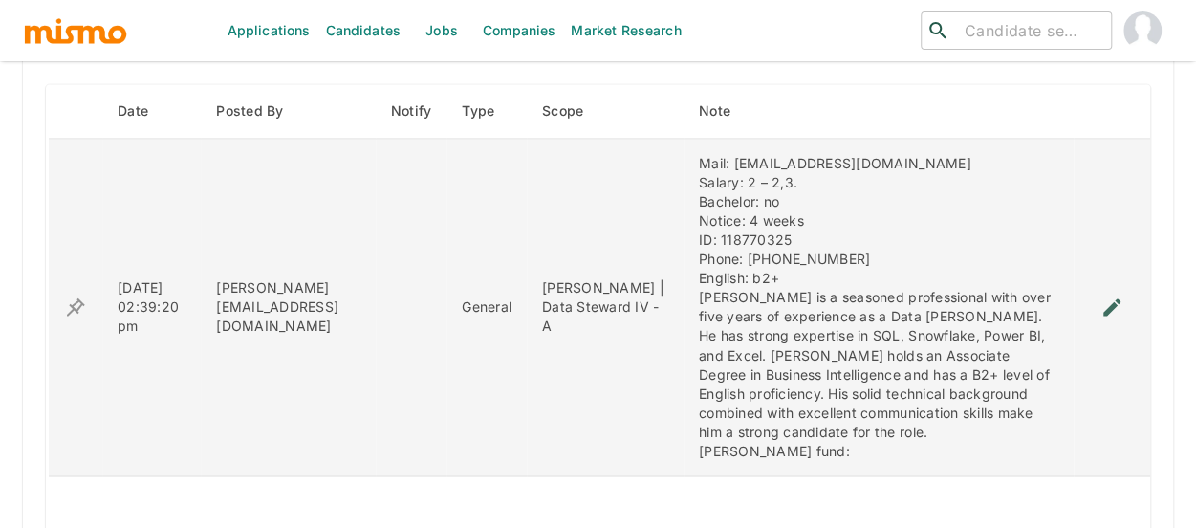
click at [1114, 295] on icon "enhanced table" at bounding box center [1111, 306] width 23 height 23
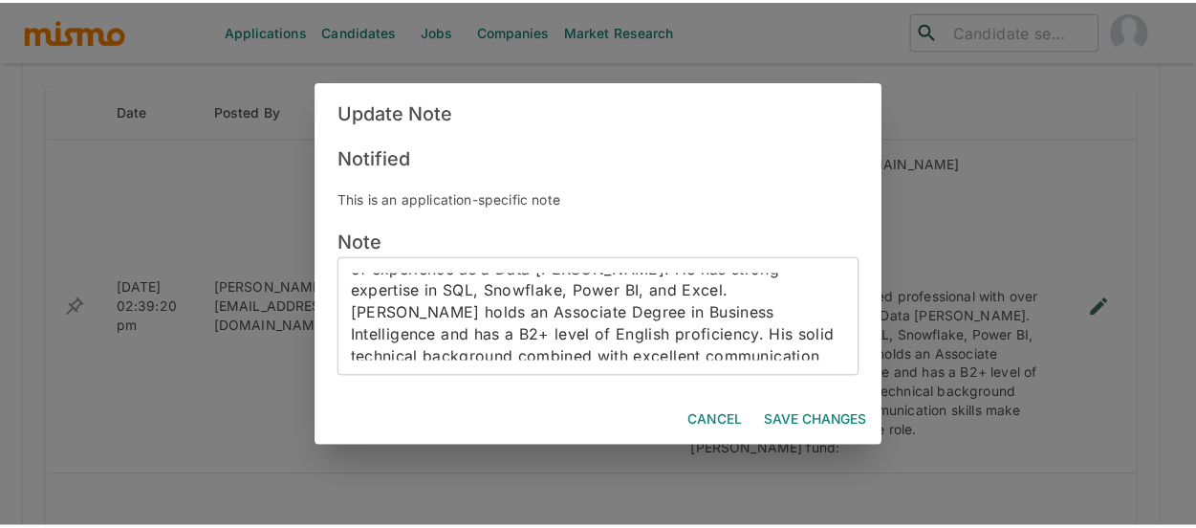
scroll to position [264, 0]
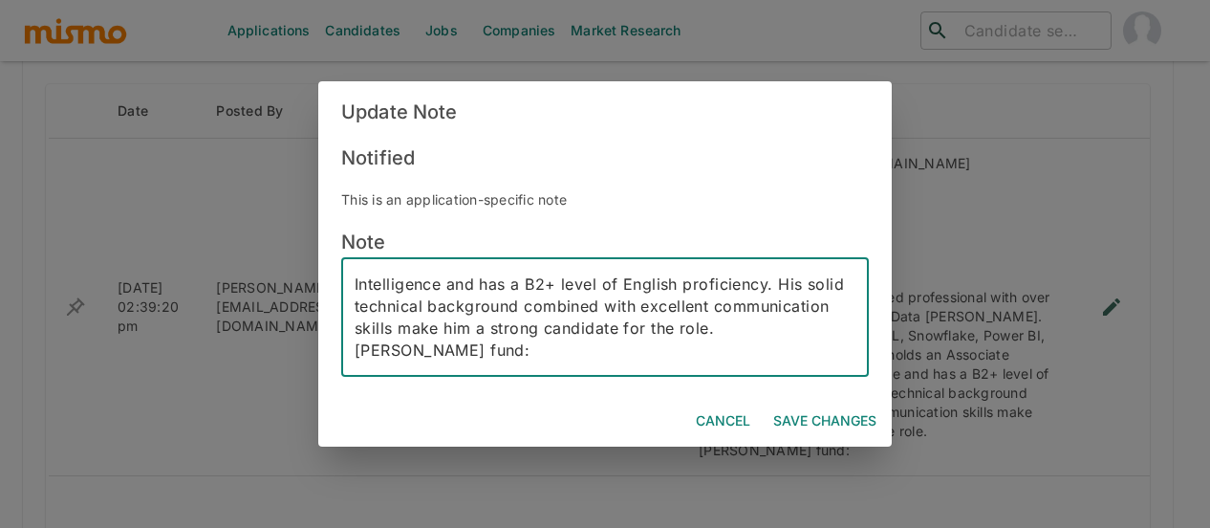
click at [405, 331] on textarea "Mail: lrojas118770325@gmail.com Salary: 2 – 2,3. Bachelor: no Notice: 4 weeks I…" at bounding box center [605, 317] width 501 height 88
drag, startPoint x: 461, startPoint y: 331, endPoint x: 352, endPoint y: 330, distance: 109.0
click at [352, 330] on div "Mail: lrojas118770325@gmail.com Salary: 2 – 2,3. Bachelor: no Notice: 4 weeks I…" at bounding box center [605, 316] width 528 height 119
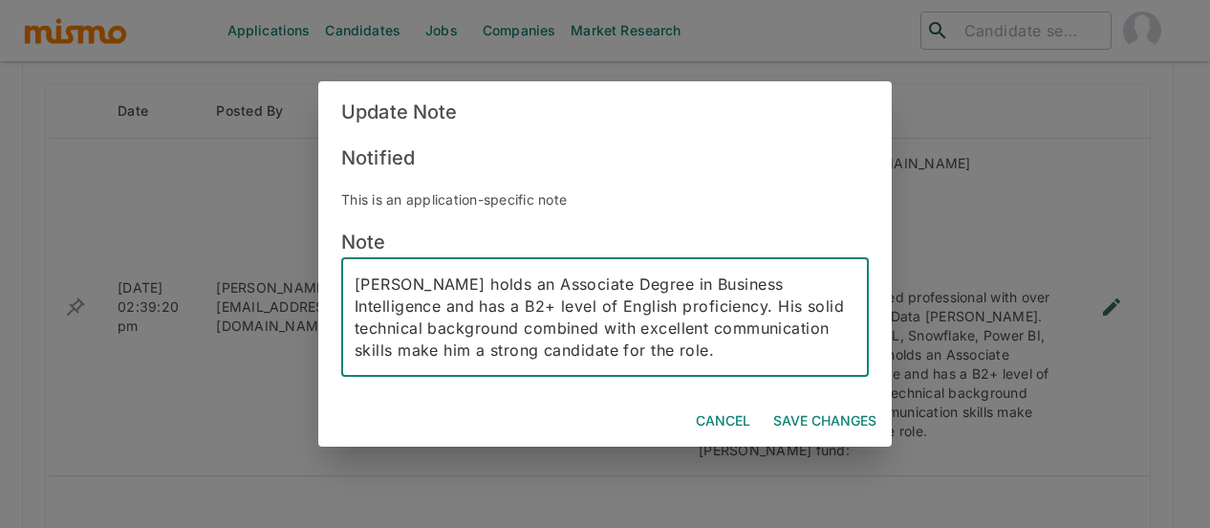
type textarea "Mail: lrojas118770325@gmail.com Salary: 2 – 2,3. Bachelor: no Notice: 4 weeks I…"
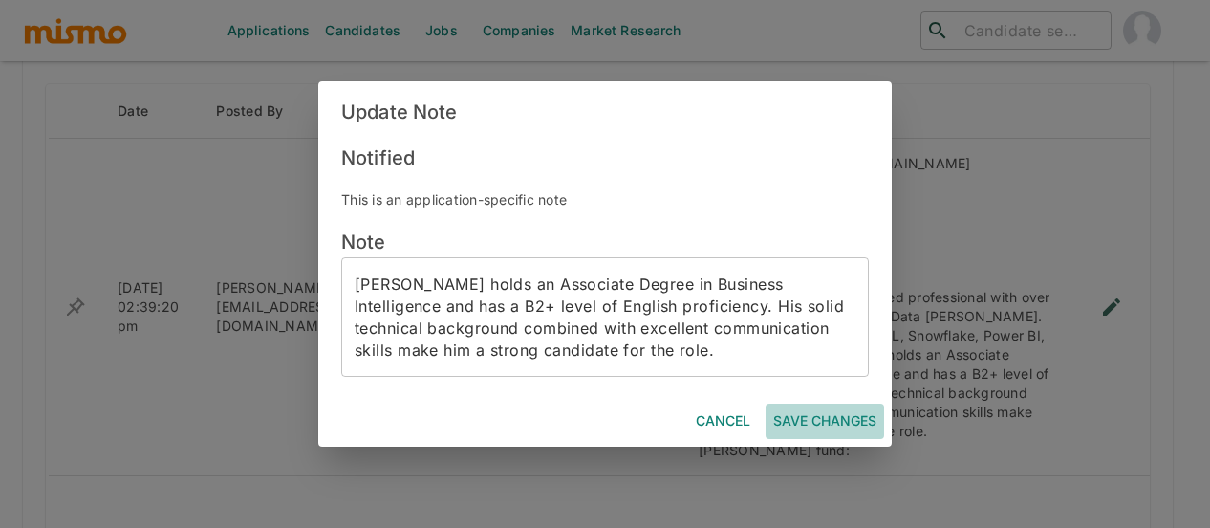
click at [807, 422] on button "Save Changes" at bounding box center [825, 420] width 119 height 35
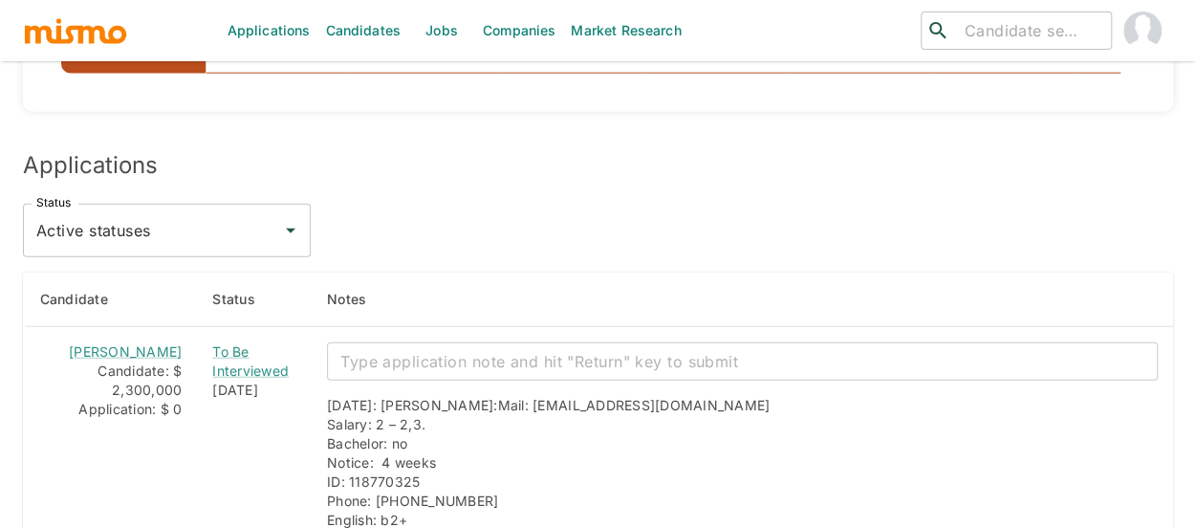
scroll to position [2418, 0]
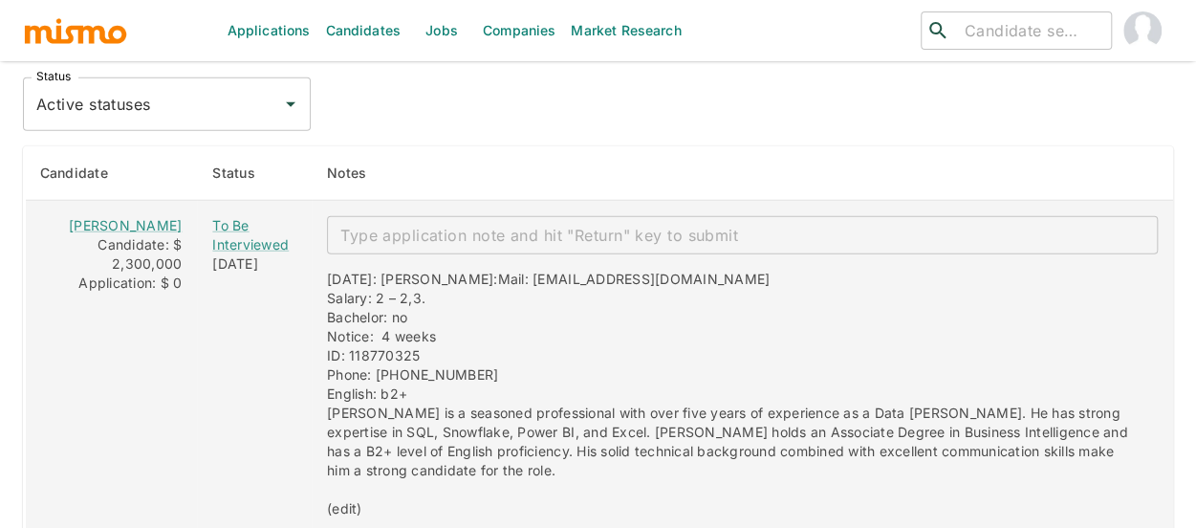
click at [363, 225] on textarea "enhanced table" at bounding box center [742, 236] width 804 height 22
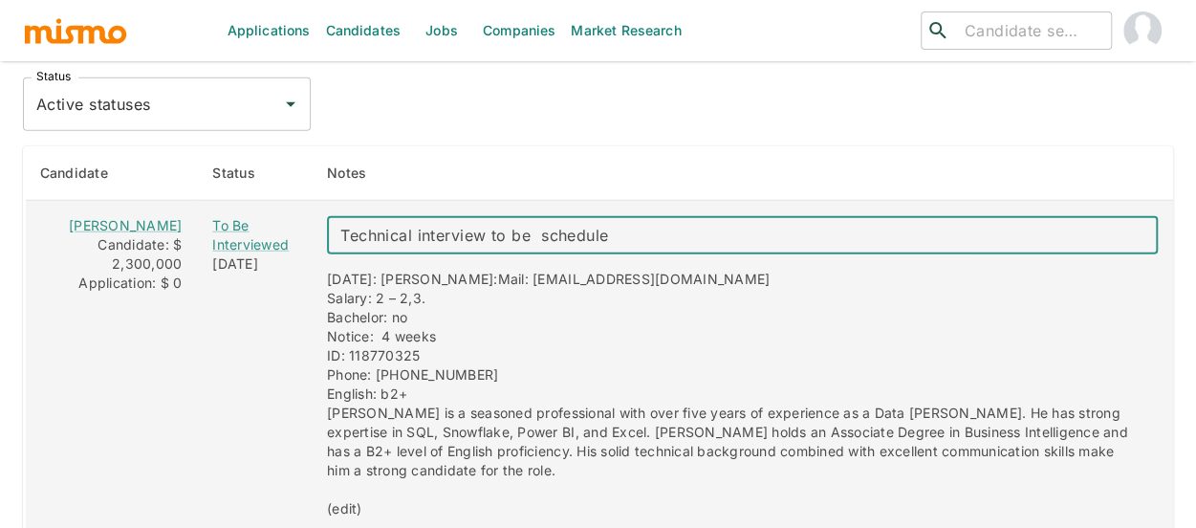
type textarea "Technical interview to be scheduled"
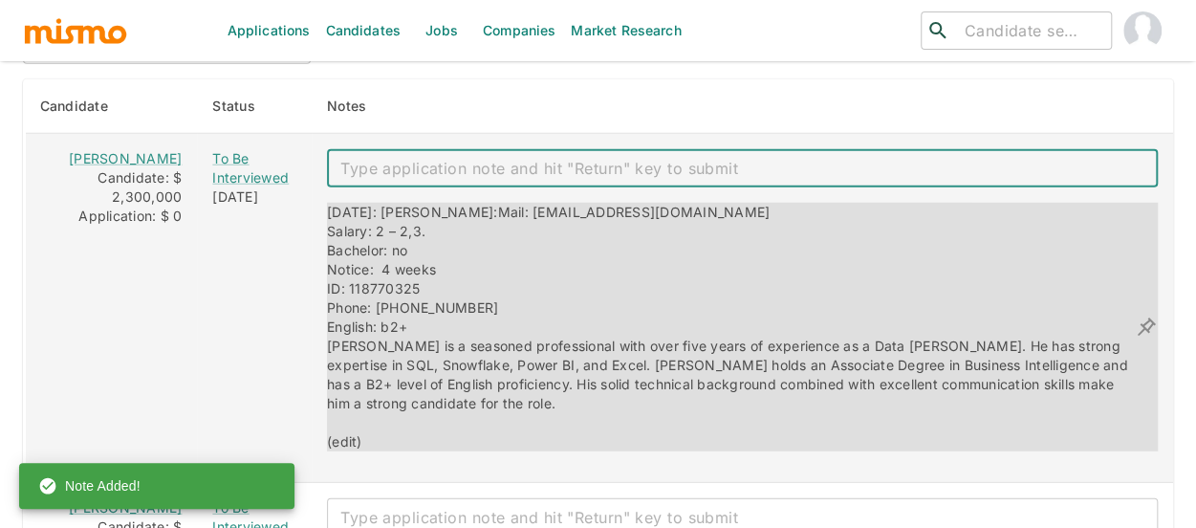
scroll to position [2513, 0]
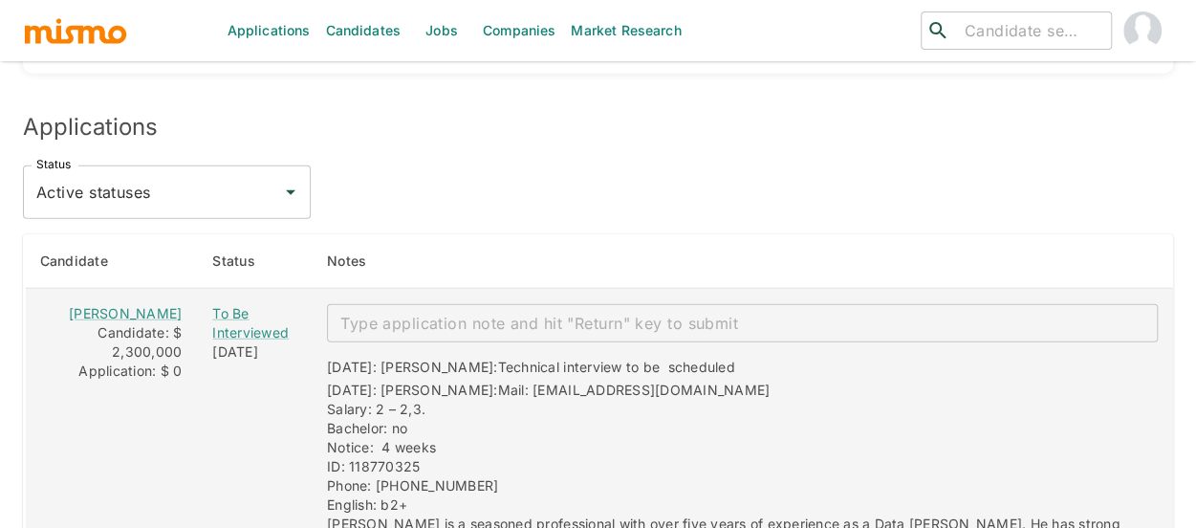
scroll to position [2227, 0]
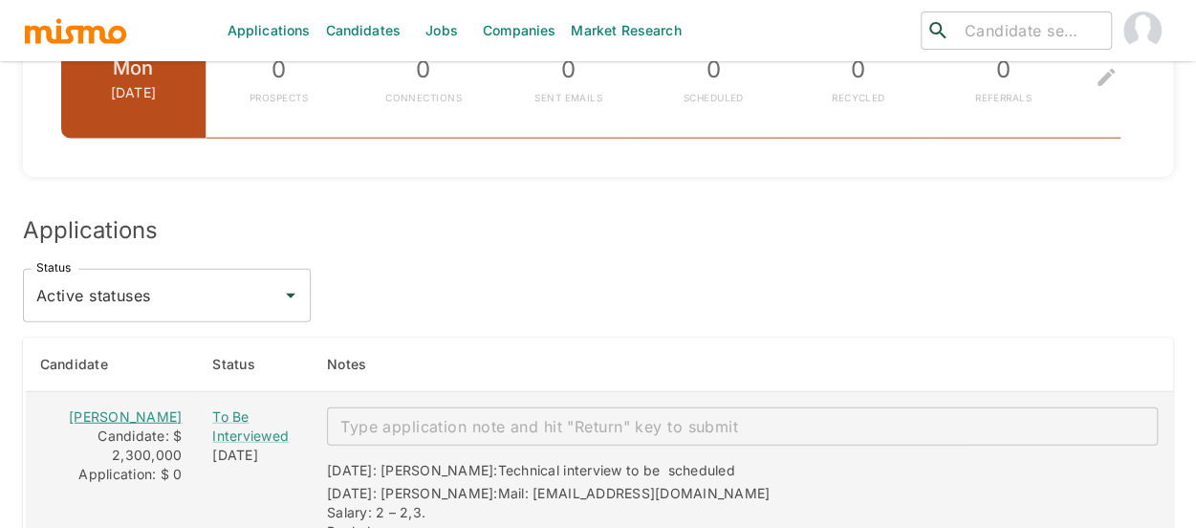
click at [109, 408] on link "[PERSON_NAME]" at bounding box center [125, 416] width 113 height 16
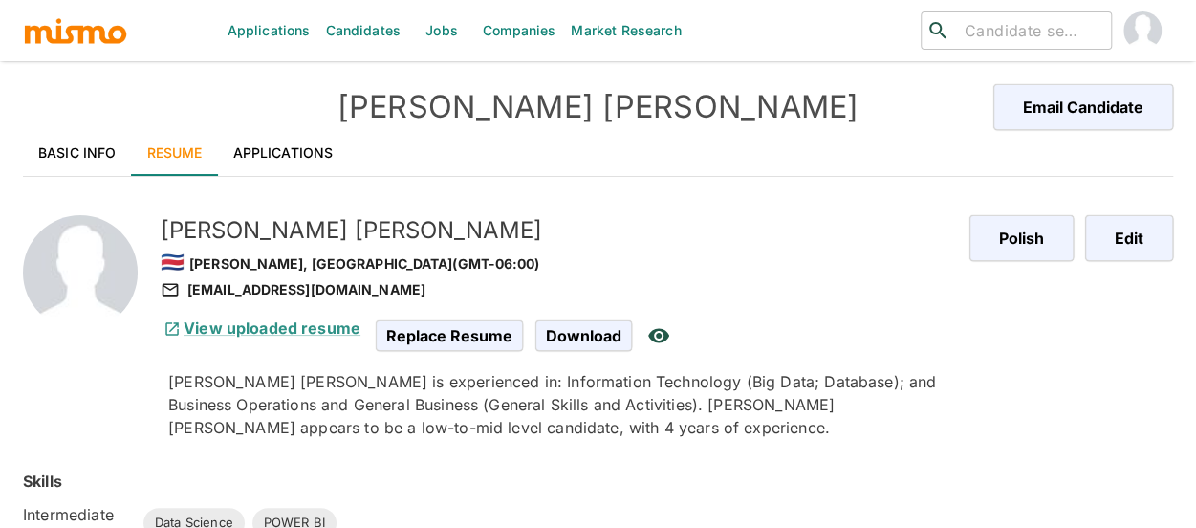
click at [68, 158] on link "Basic Info" at bounding box center [77, 153] width 109 height 46
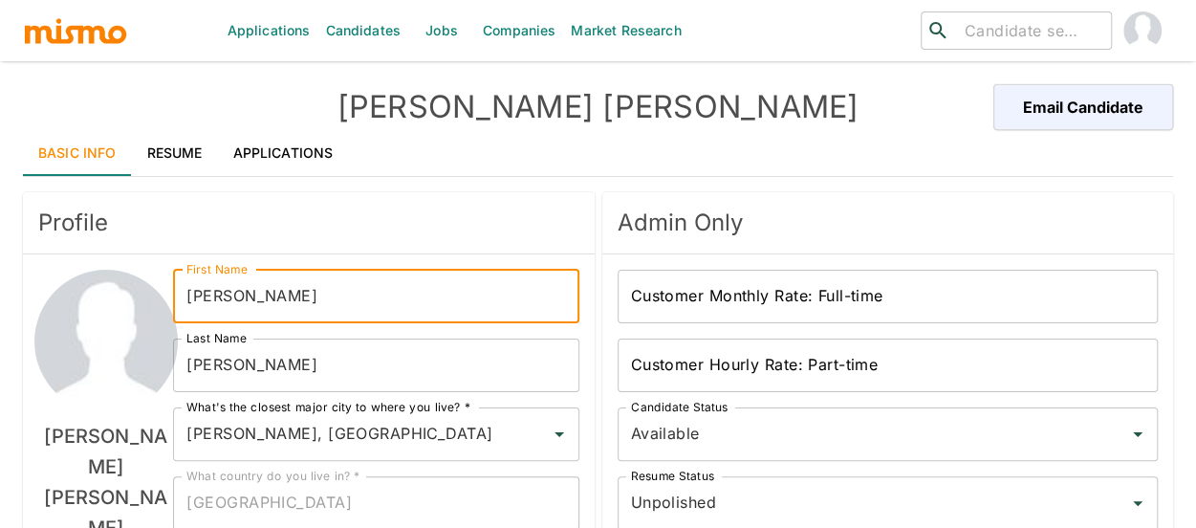
click at [252, 297] on input "Luis" at bounding box center [375, 297] width 405 height 54
type input "Luis Angel"
click at [285, 376] on input "Muñoz" at bounding box center [375, 365] width 405 height 54
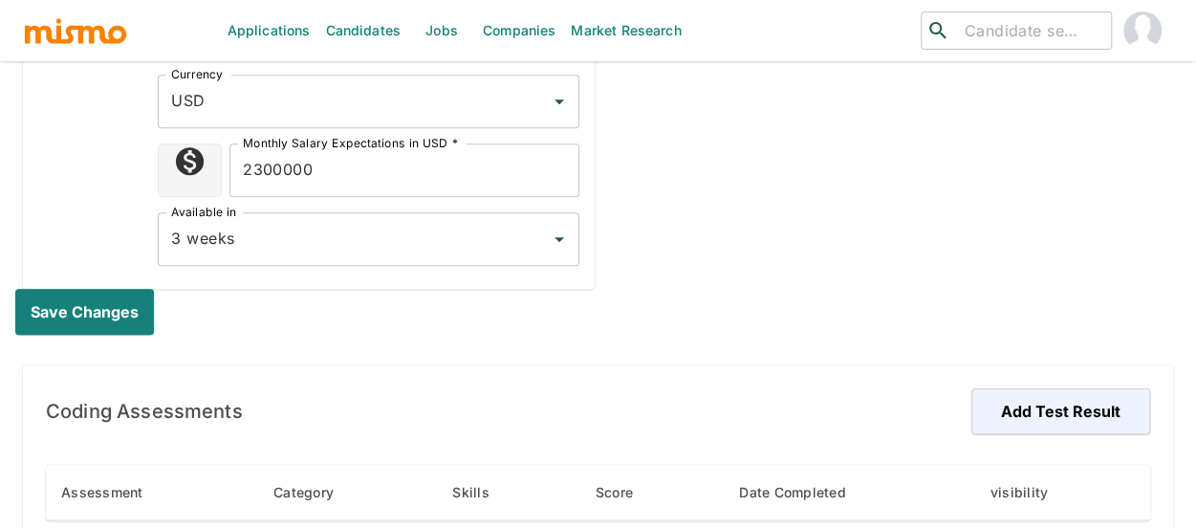
scroll to position [860, 0]
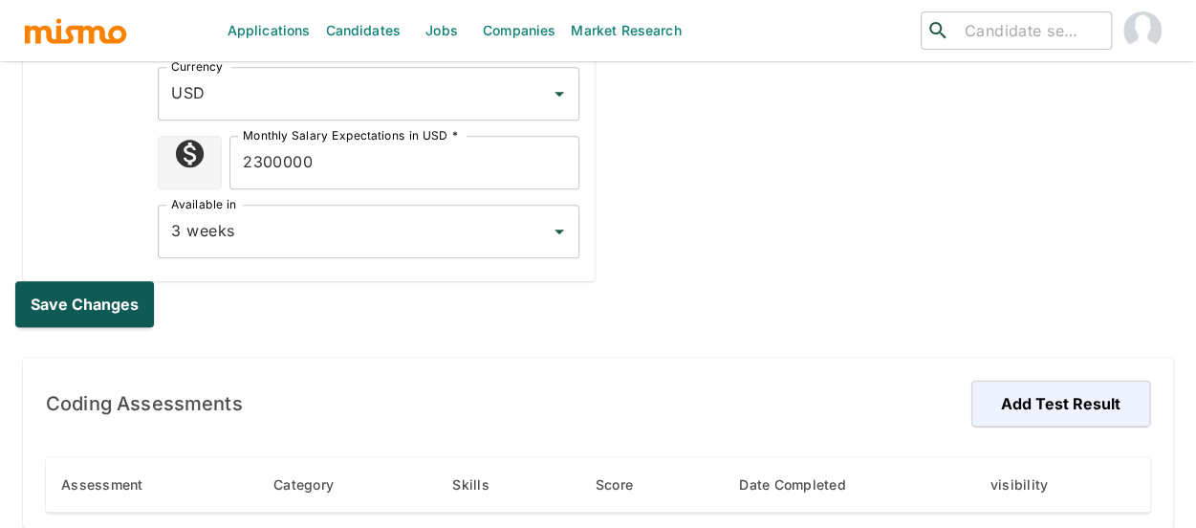
type input "Rojas"
click at [53, 300] on button "Save changes" at bounding box center [88, 304] width 146 height 46
